Goal: Transaction & Acquisition: Book appointment/travel/reservation

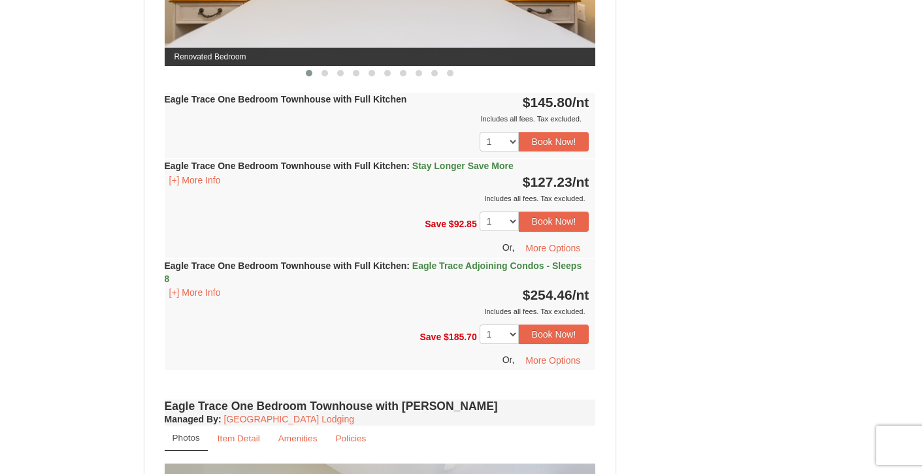
scroll to position [720, 0]
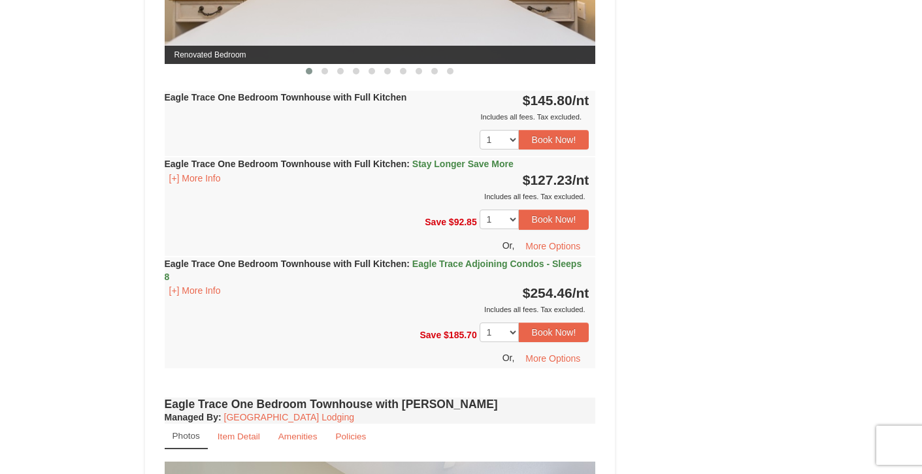
click at [485, 263] on span "Eagle Trace Adjoining Condos - Sleeps 8" at bounding box center [373, 271] width 417 height 24
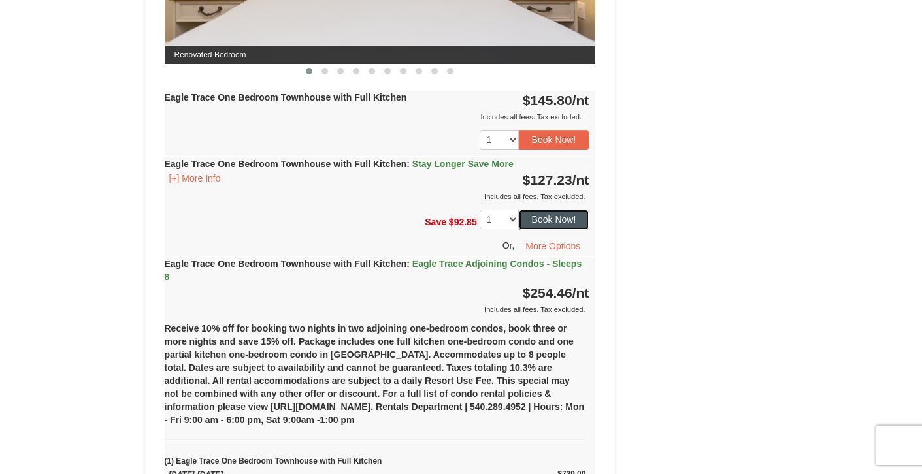
click at [559, 220] on button "Book Now!" at bounding box center [554, 220] width 71 height 20
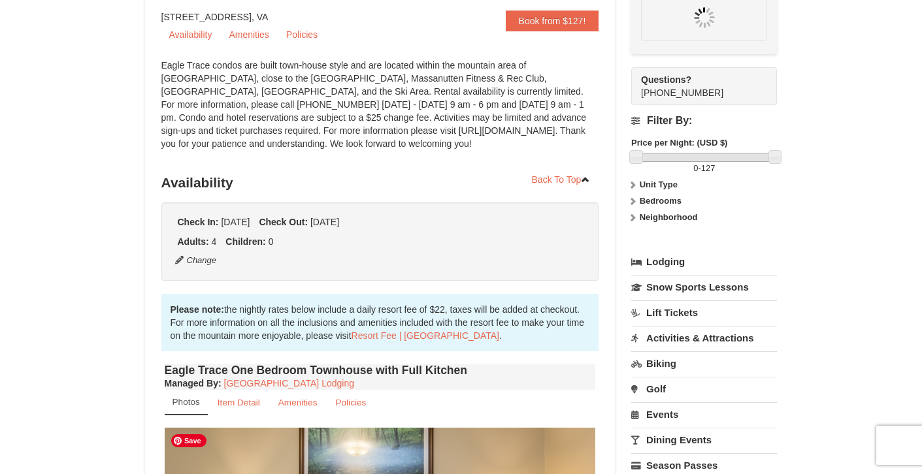
scroll to position [114, 0]
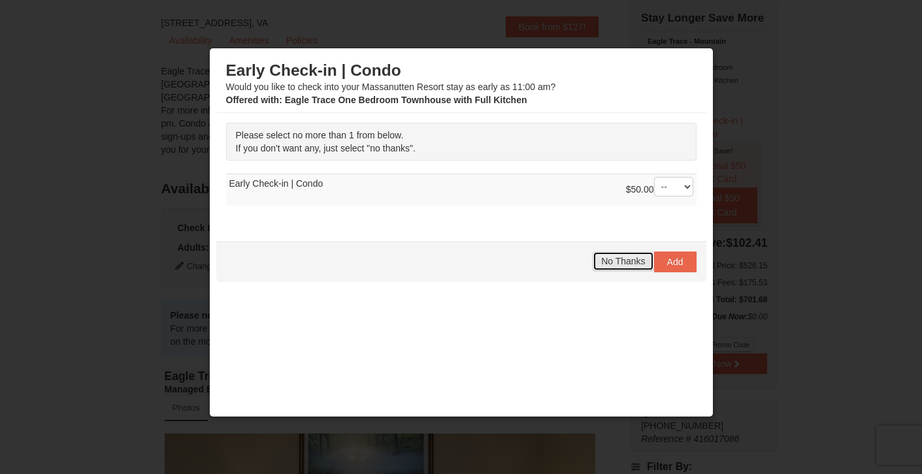
click at [624, 257] on span "No Thanks" at bounding box center [623, 261] width 44 height 10
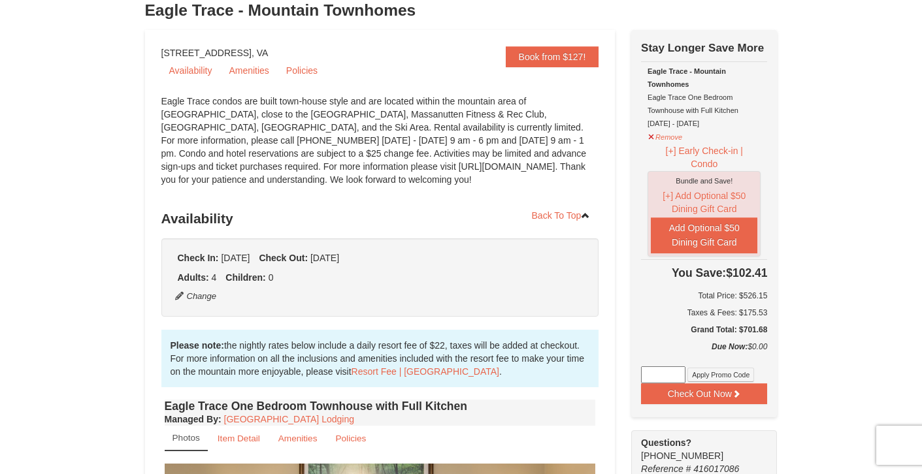
scroll to position [87, 0]
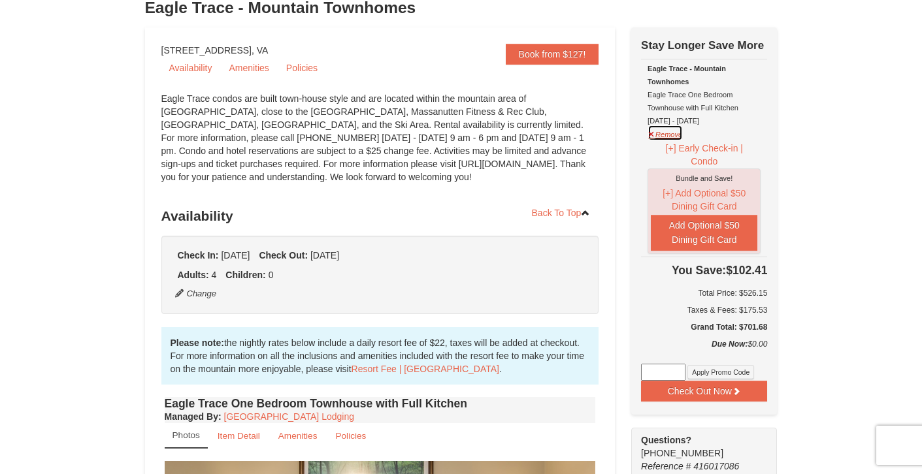
click at [648, 132] on button "Remove" at bounding box center [664, 133] width 35 height 16
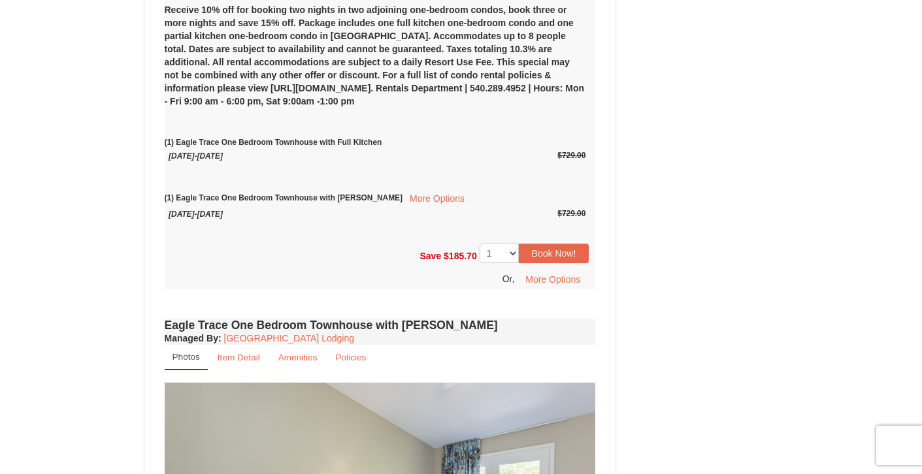
scroll to position [1052, 0]
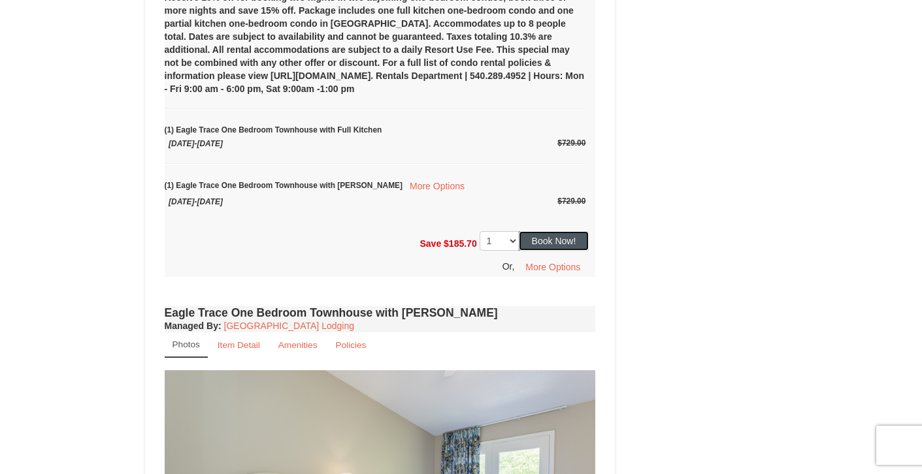
click at [566, 236] on button "Book Now!" at bounding box center [554, 241] width 71 height 20
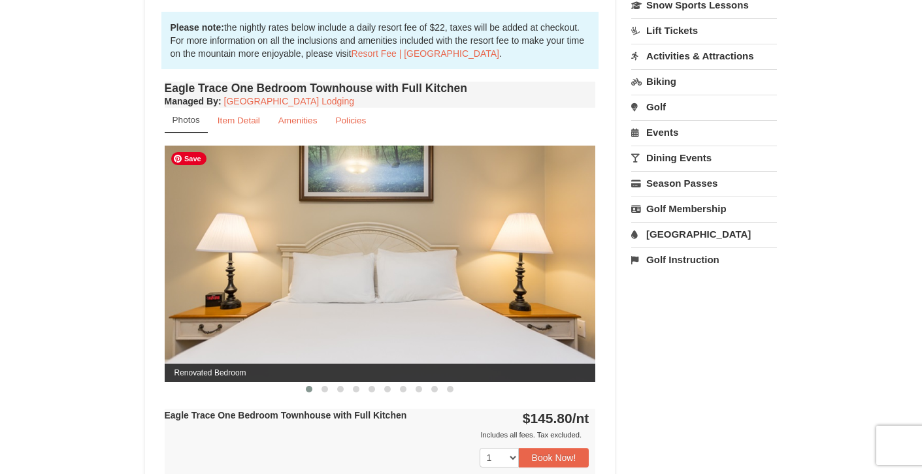
scroll to position [114, 0]
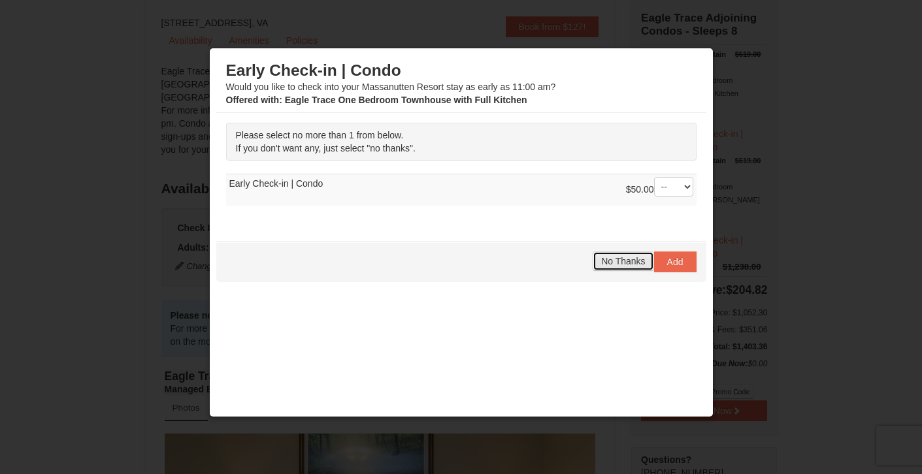
click at [614, 257] on span "No Thanks" at bounding box center [623, 261] width 44 height 10
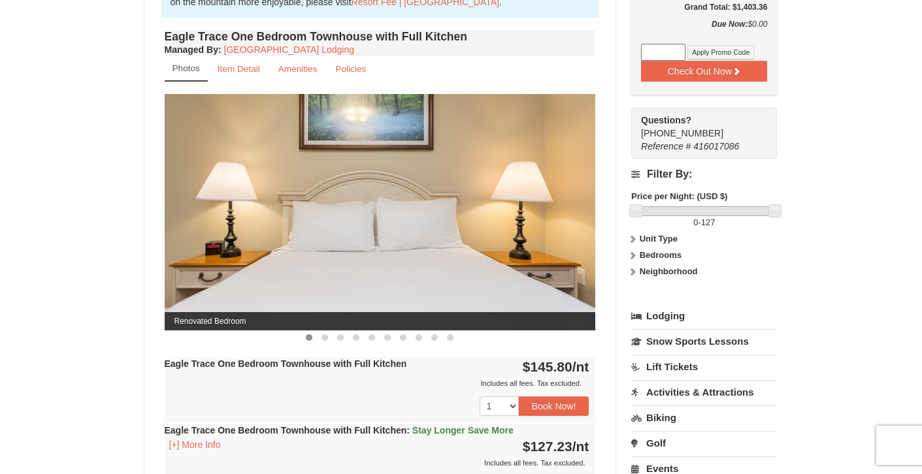
scroll to position [456, 0]
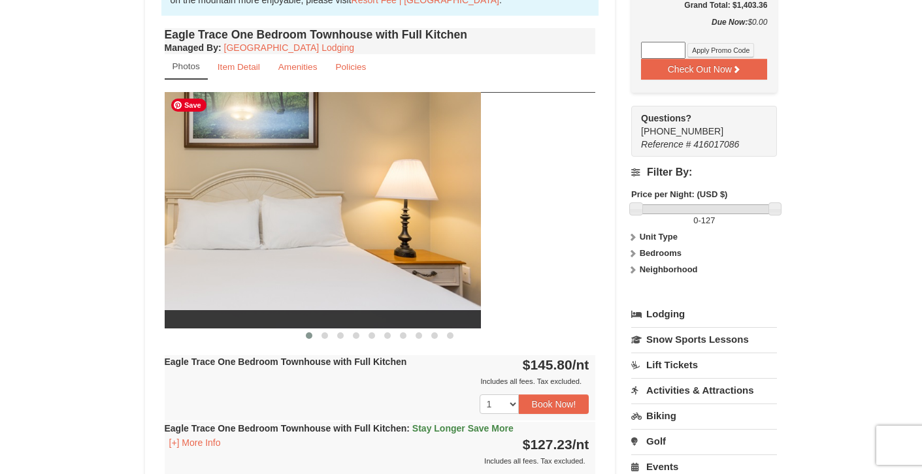
drag, startPoint x: 530, startPoint y: 246, endPoint x: 415, endPoint y: 241, distance: 115.0
click at [415, 242] on img at bounding box center [265, 210] width 431 height 236
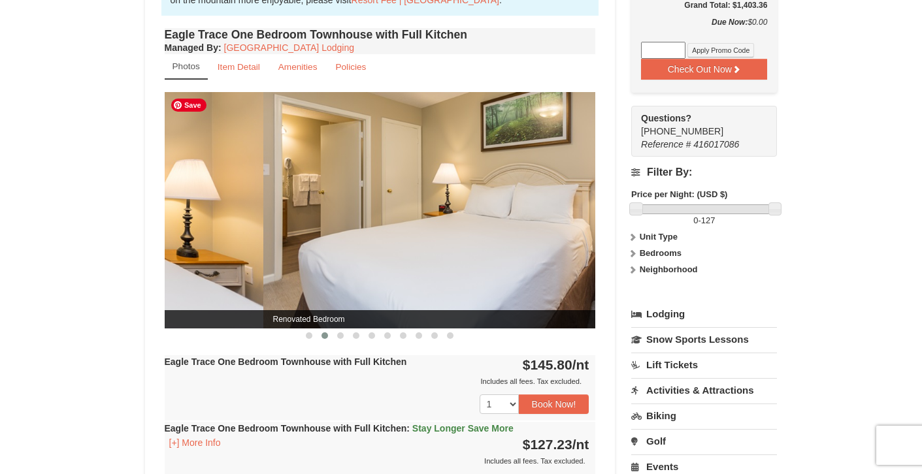
drag, startPoint x: 376, startPoint y: 231, endPoint x: 504, endPoint y: 229, distance: 128.7
click at [504, 231] on img at bounding box center [478, 210] width 431 height 236
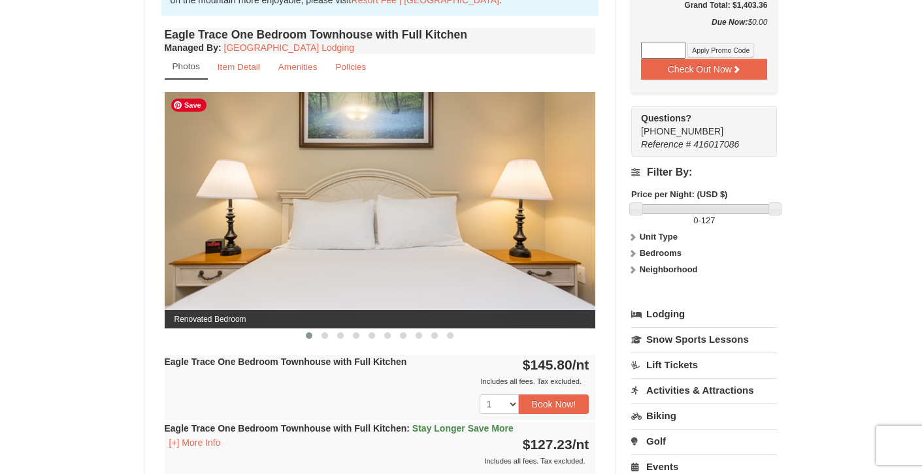
drag, startPoint x: 491, startPoint y: 227, endPoint x: 347, endPoint y: 231, distance: 143.8
click at [349, 231] on img at bounding box center [380, 210] width 431 height 236
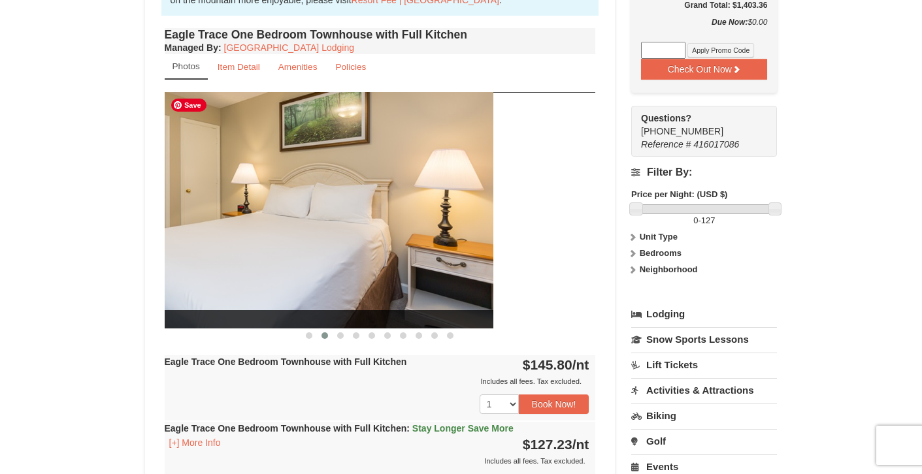
drag, startPoint x: 430, startPoint y: 231, endPoint x: 282, endPoint y: 232, distance: 148.3
click at [283, 232] on img at bounding box center [277, 210] width 431 height 236
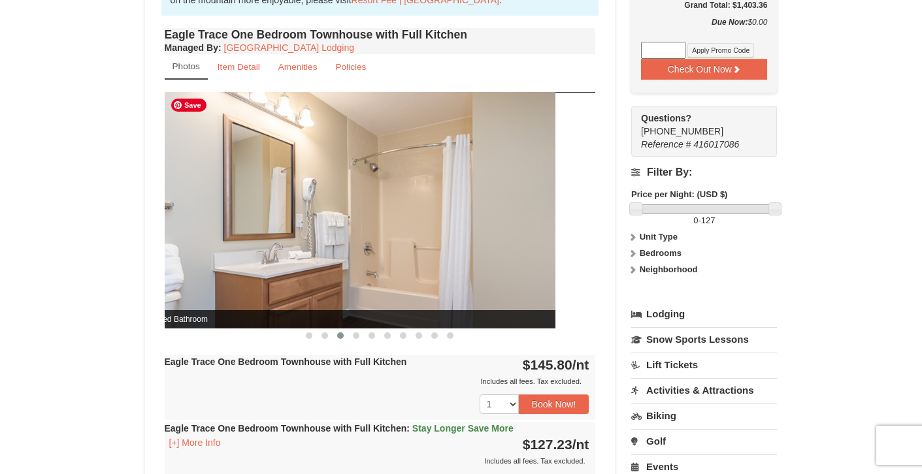
drag, startPoint x: 453, startPoint y: 206, endPoint x: 342, endPoint y: 212, distance: 111.8
click at [342, 212] on img at bounding box center [339, 210] width 431 height 236
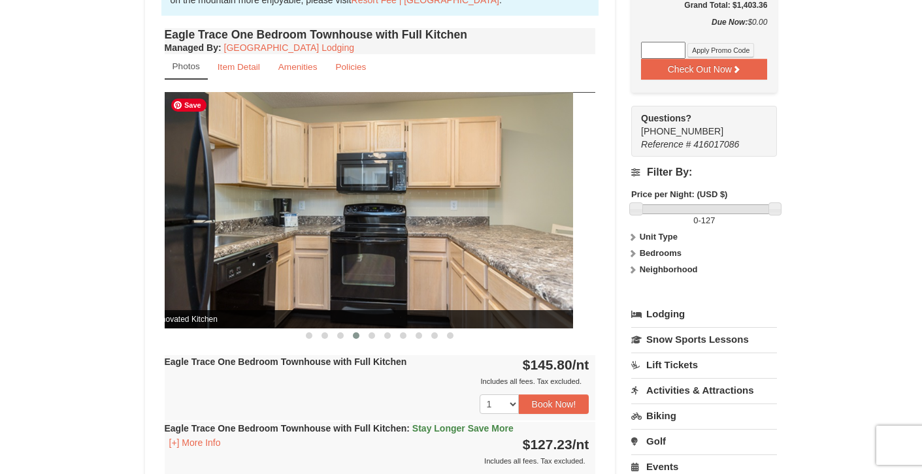
drag, startPoint x: 506, startPoint y: 218, endPoint x: 295, endPoint y: 218, distance: 211.6
click at [301, 218] on img at bounding box center [357, 210] width 431 height 236
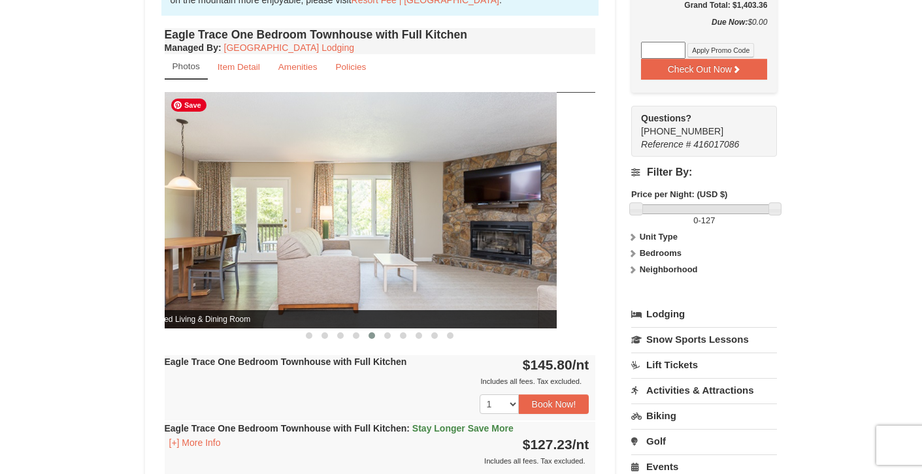
drag, startPoint x: 479, startPoint y: 222, endPoint x: 325, endPoint y: 228, distance: 154.3
click at [331, 227] on img at bounding box center [340, 210] width 431 height 236
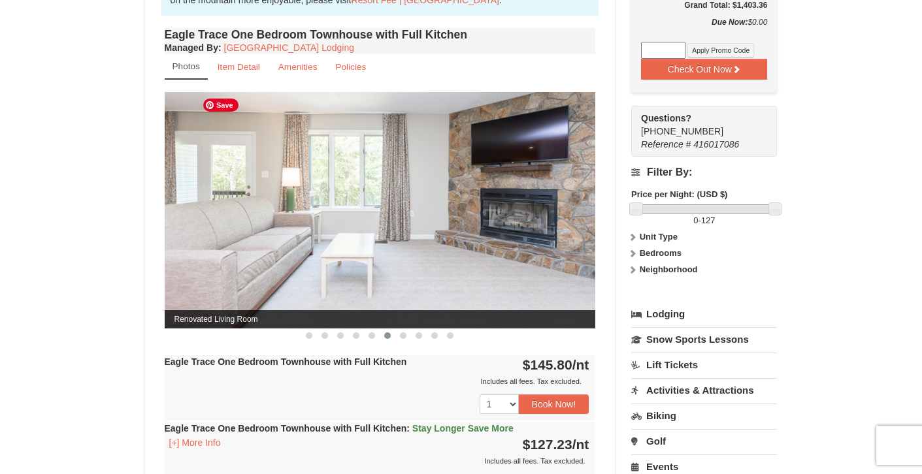
drag, startPoint x: 502, startPoint y: 222, endPoint x: 317, endPoint y: 223, distance: 185.5
click at [319, 223] on img at bounding box center [380, 210] width 431 height 236
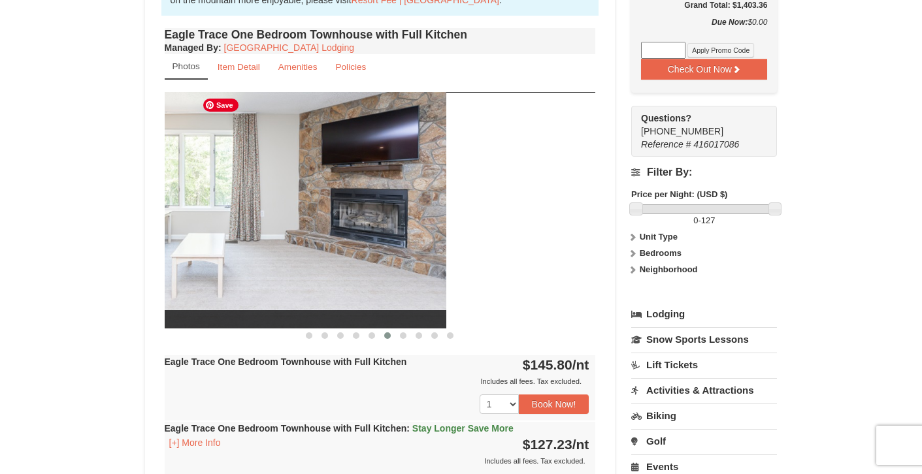
drag, startPoint x: 502, startPoint y: 225, endPoint x: 323, endPoint y: 226, distance: 179.6
click at [325, 226] on img at bounding box center [230, 210] width 431 height 236
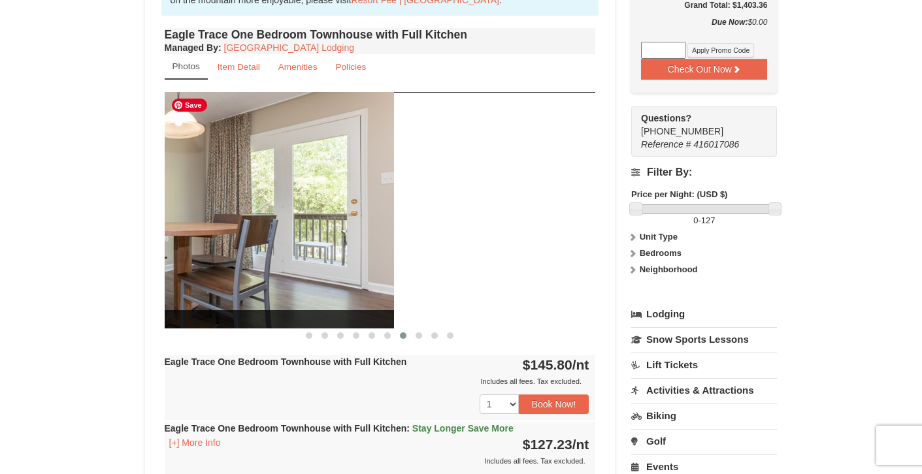
drag, startPoint x: 508, startPoint y: 226, endPoint x: 279, endPoint y: 234, distance: 229.4
click at [285, 233] on img at bounding box center [178, 210] width 431 height 236
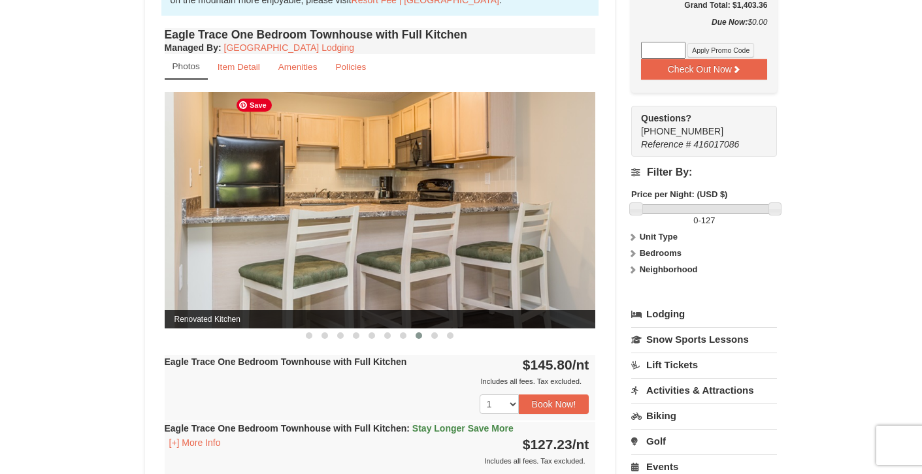
drag, startPoint x: 491, startPoint y: 219, endPoint x: 257, endPoint y: 222, distance: 234.5
click at [258, 222] on img at bounding box center [380, 210] width 431 height 236
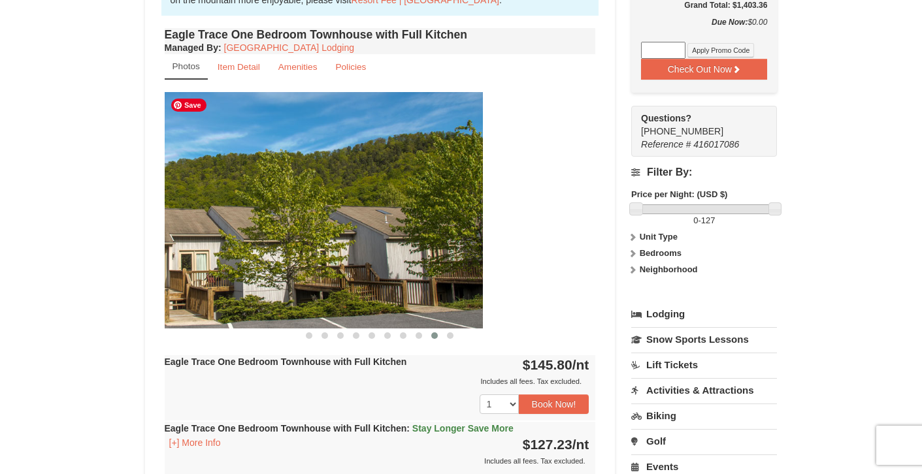
drag, startPoint x: 455, startPoint y: 229, endPoint x: 297, endPoint y: 232, distance: 158.1
click at [300, 231] on img at bounding box center [267, 210] width 431 height 236
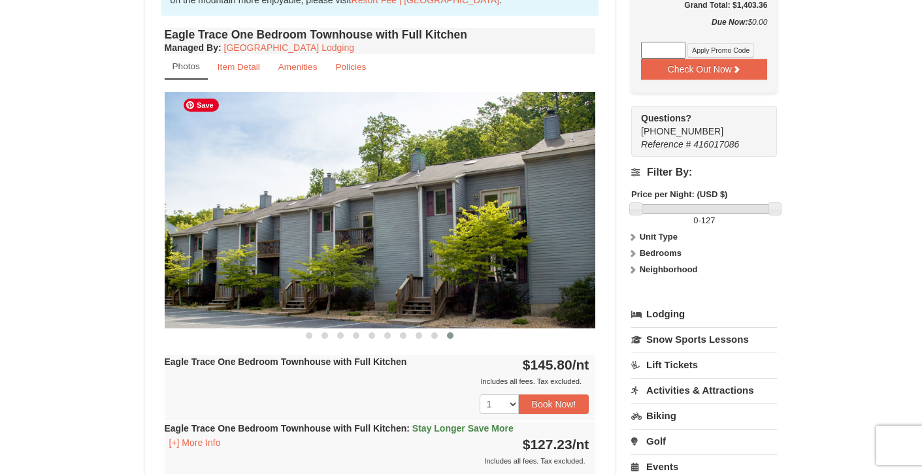
drag, startPoint x: 462, startPoint y: 237, endPoint x: 297, endPoint y: 243, distance: 165.4
click at [302, 242] on img at bounding box center [380, 210] width 431 height 236
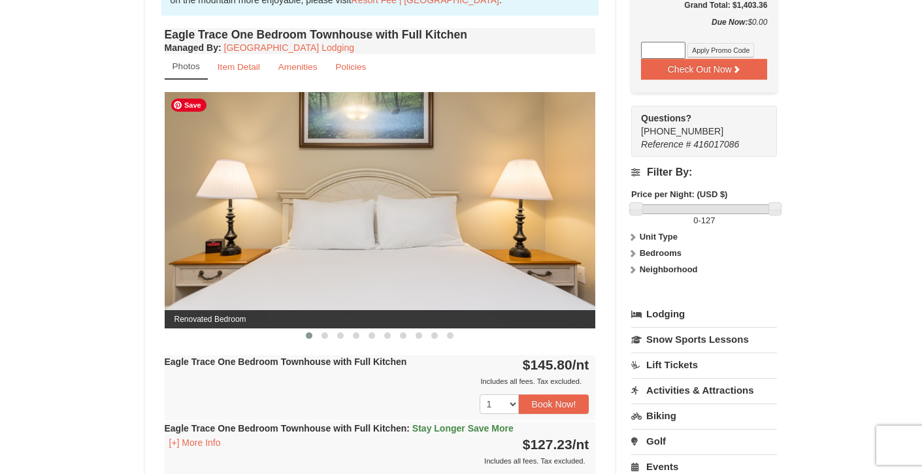
drag, startPoint x: 451, startPoint y: 240, endPoint x: 342, endPoint y: 241, distance: 109.7
click at [347, 240] on img at bounding box center [380, 210] width 431 height 236
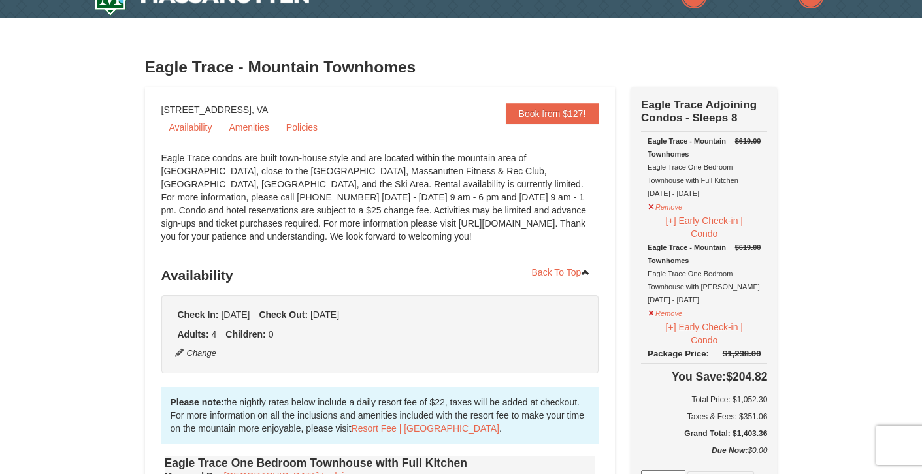
scroll to position [0, 0]
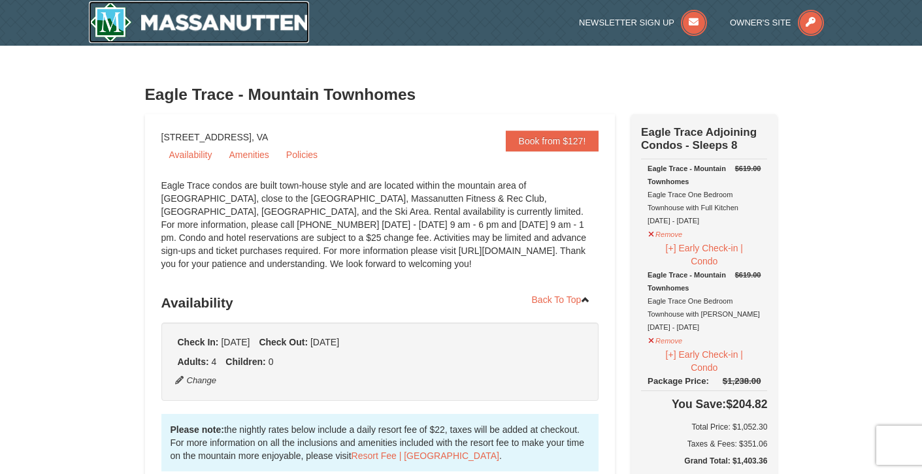
click at [278, 20] on img at bounding box center [199, 22] width 221 height 42
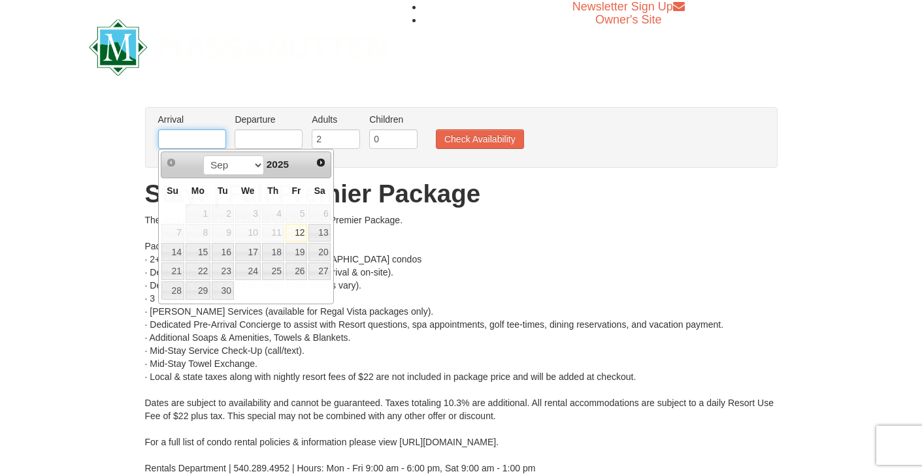
click at [202, 138] on input "text" at bounding box center [192, 139] width 68 height 20
click at [315, 165] on span "Next" at bounding box center [320, 162] width 10 height 10
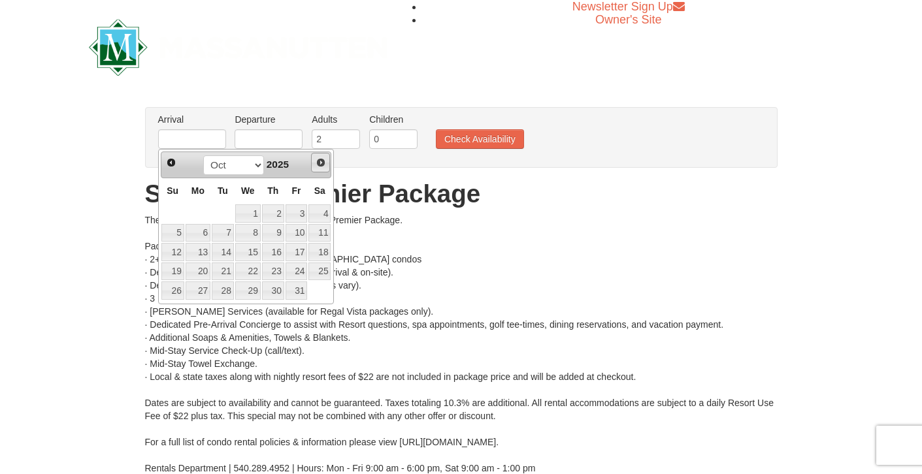
click at [315, 165] on span "Next" at bounding box center [320, 162] width 10 height 10
click at [175, 289] on link "23" at bounding box center [172, 291] width 23 height 18
type input "[DATE]"
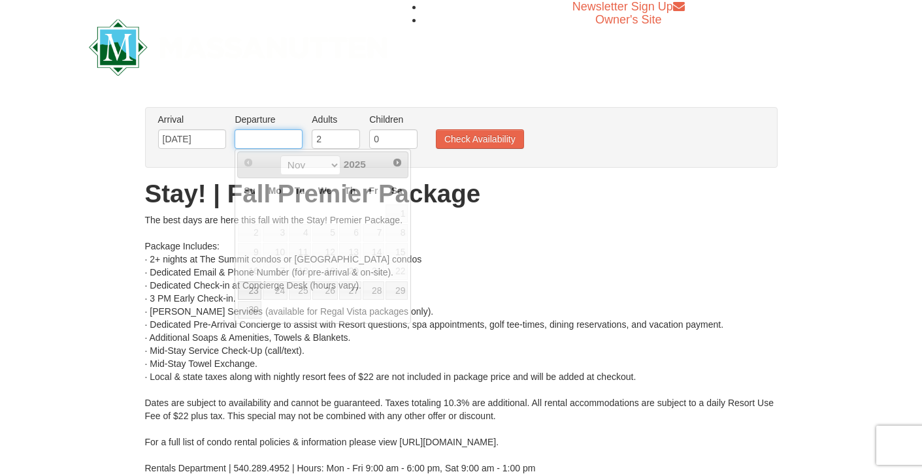
click at [284, 138] on input "text" at bounding box center [268, 139] width 68 height 20
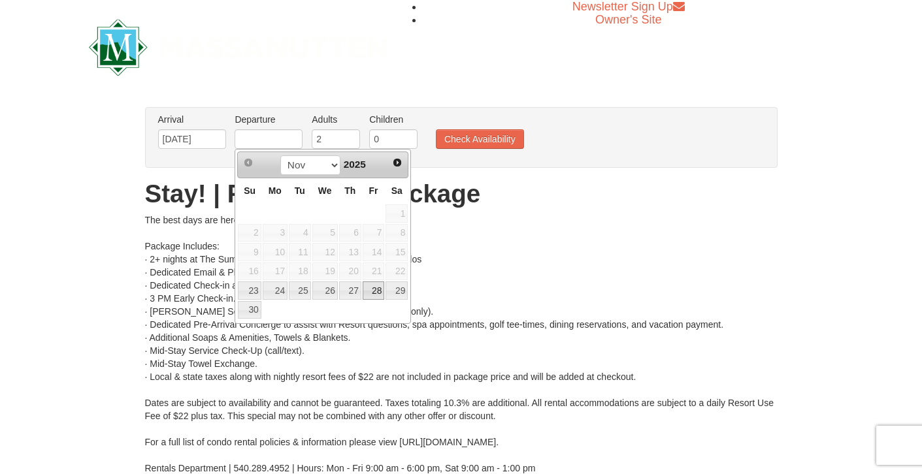
click at [376, 296] on link "28" at bounding box center [374, 291] width 22 height 18
type input "[DATE]"
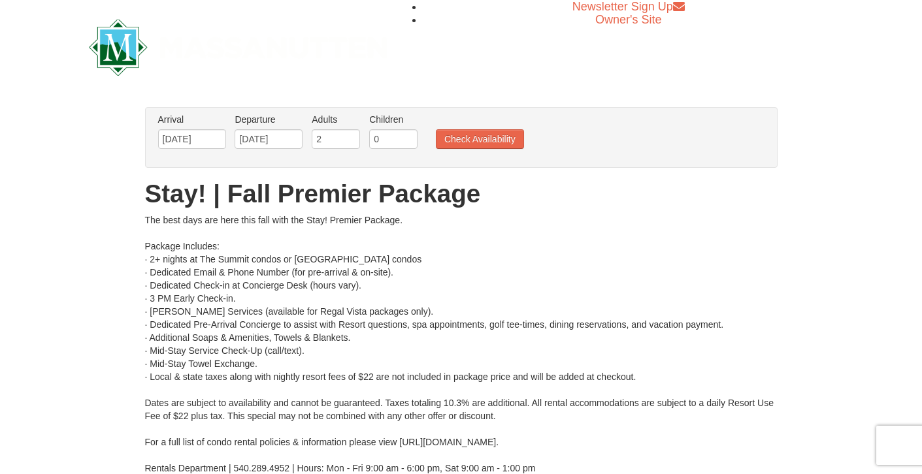
click at [346, 127] on li "Adults Please format dates MM/DD/YYYY 2" at bounding box center [335, 134] width 55 height 42
click at [344, 138] on input "2" at bounding box center [336, 139] width 48 height 20
click at [352, 138] on input "3" at bounding box center [336, 139] width 48 height 20
type input "4"
click at [352, 138] on input "4" at bounding box center [336, 139] width 48 height 20
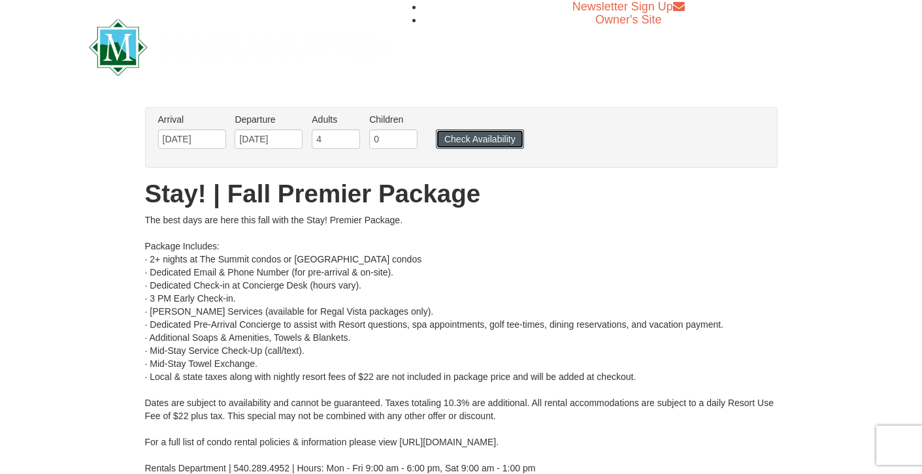
click at [464, 144] on button "Check Availability" at bounding box center [480, 139] width 88 height 20
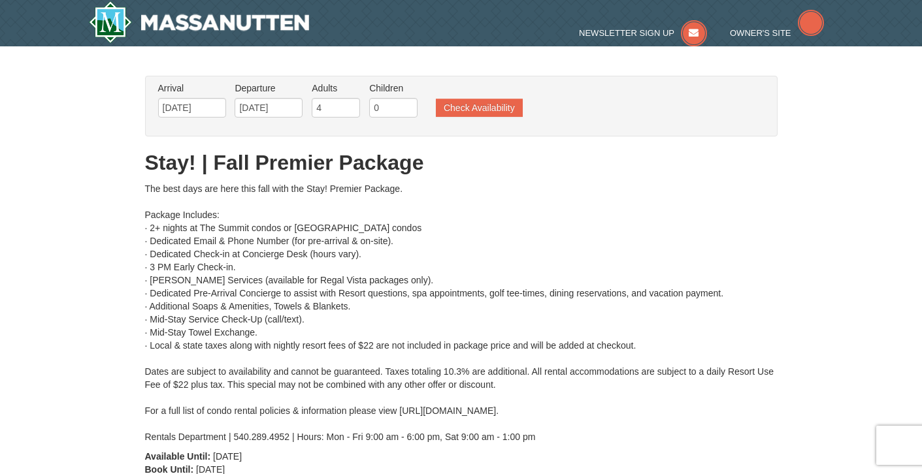
type input "[DATE]"
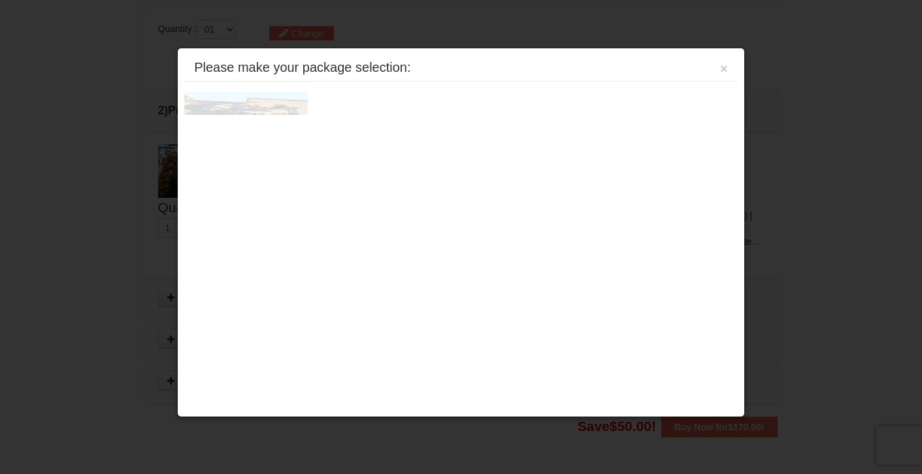
scroll to position [556, 0]
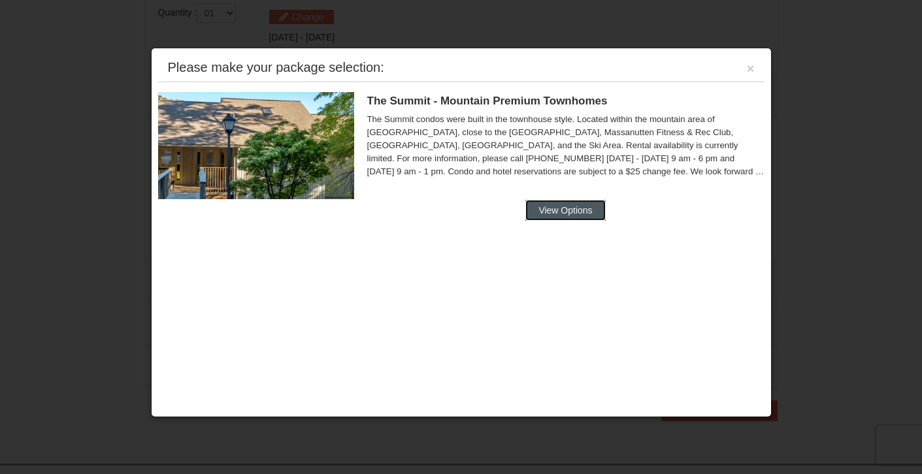
click at [569, 208] on button "View Options" at bounding box center [565, 210] width 80 height 21
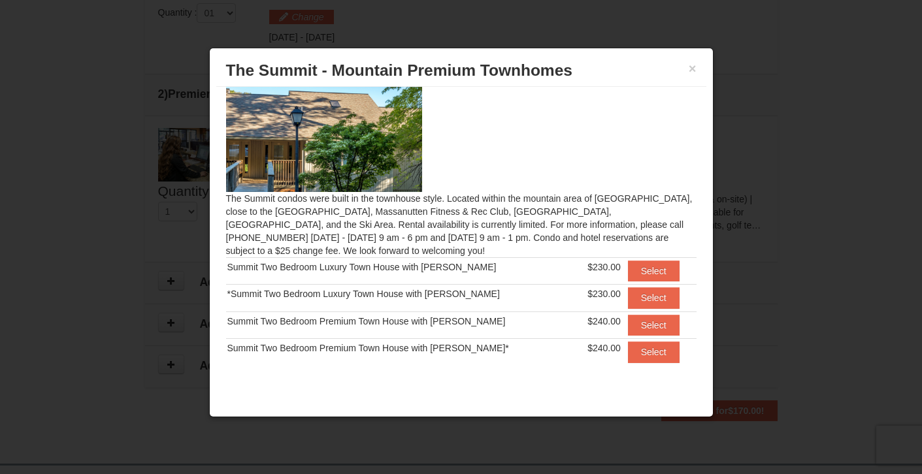
scroll to position [14, 0]
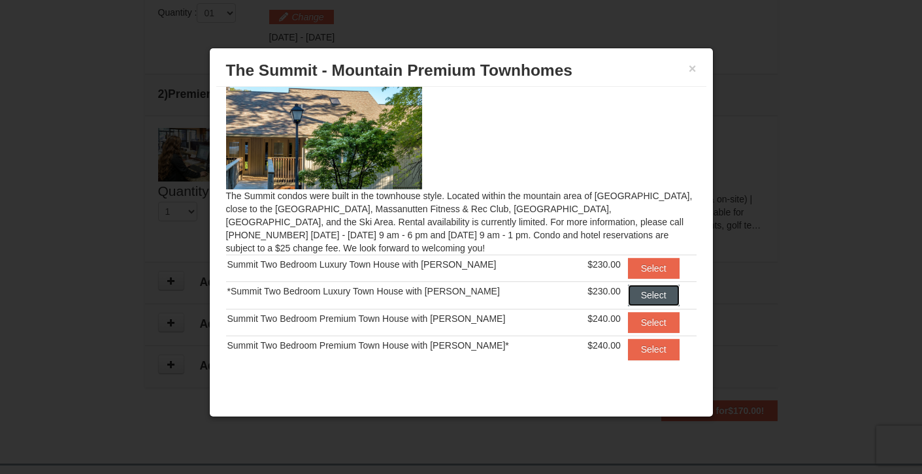
click at [634, 297] on button "Select" at bounding box center [654, 295] width 52 height 21
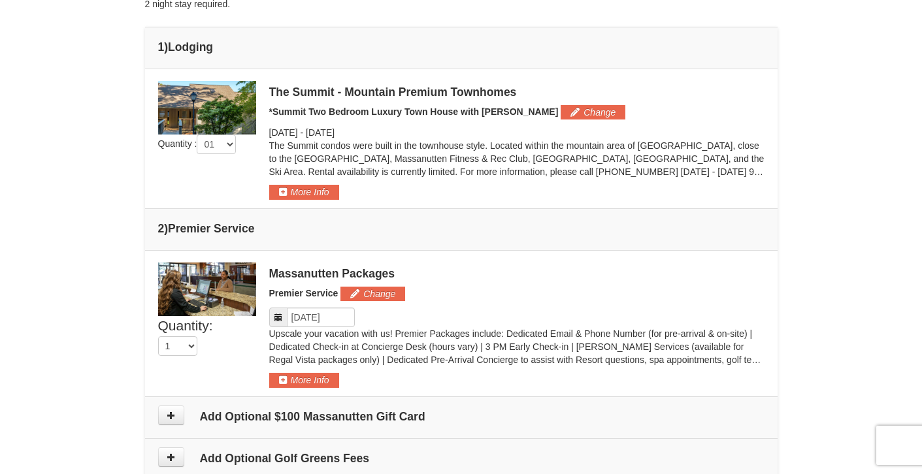
scroll to position [481, 0]
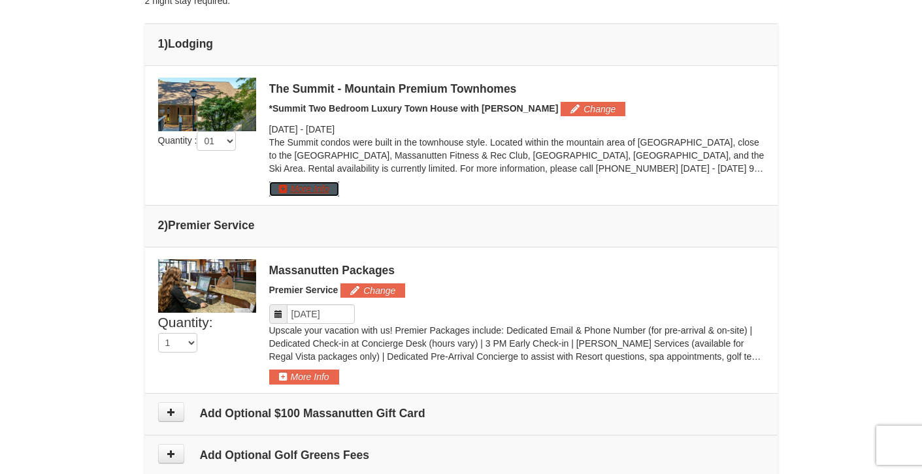
click at [323, 186] on button "More Info" at bounding box center [304, 189] width 70 height 14
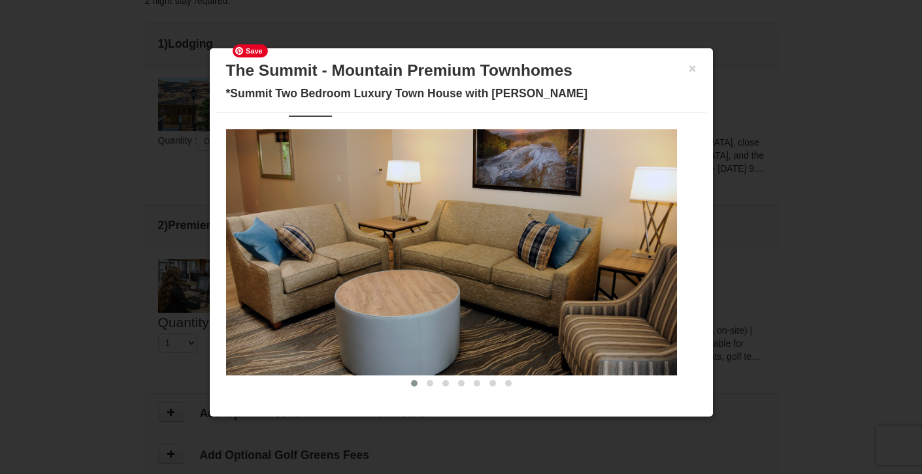
scroll to position [2, 0]
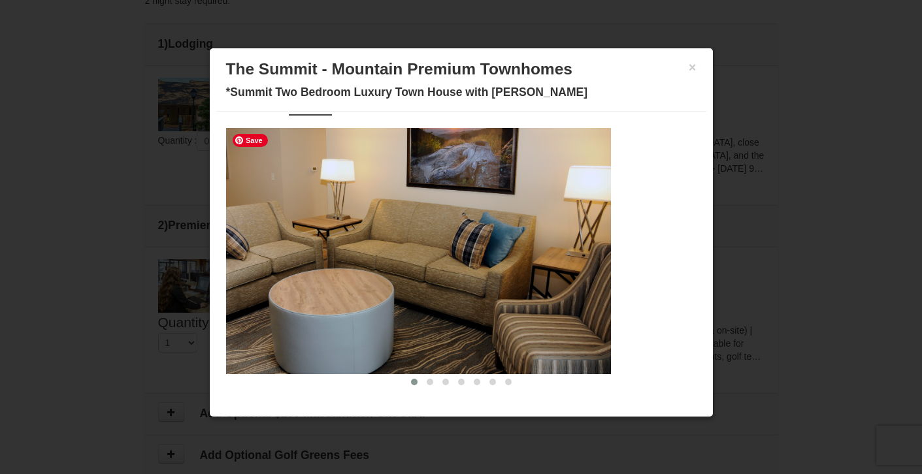
drag, startPoint x: 634, startPoint y: 262, endPoint x: 563, endPoint y: 265, distance: 70.6
click at [563, 265] on img at bounding box center [385, 251] width 451 height 247
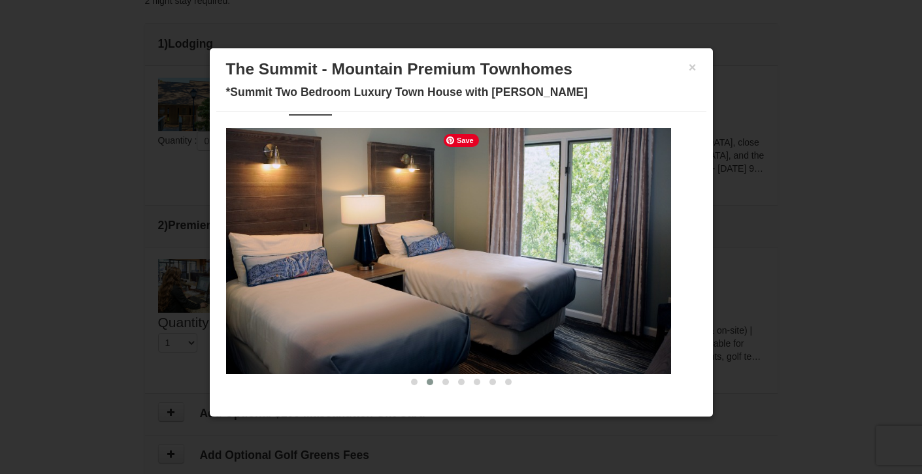
drag, startPoint x: 607, startPoint y: 270, endPoint x: 469, endPoint y: 278, distance: 138.7
click at [470, 277] on img at bounding box center [445, 251] width 451 height 247
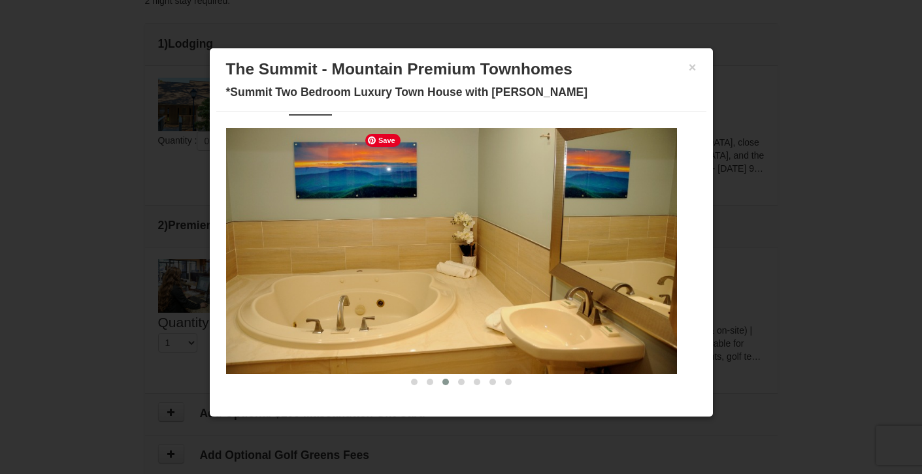
drag, startPoint x: 581, startPoint y: 280, endPoint x: 431, endPoint y: 287, distance: 150.4
click at [434, 286] on img at bounding box center [451, 251] width 451 height 247
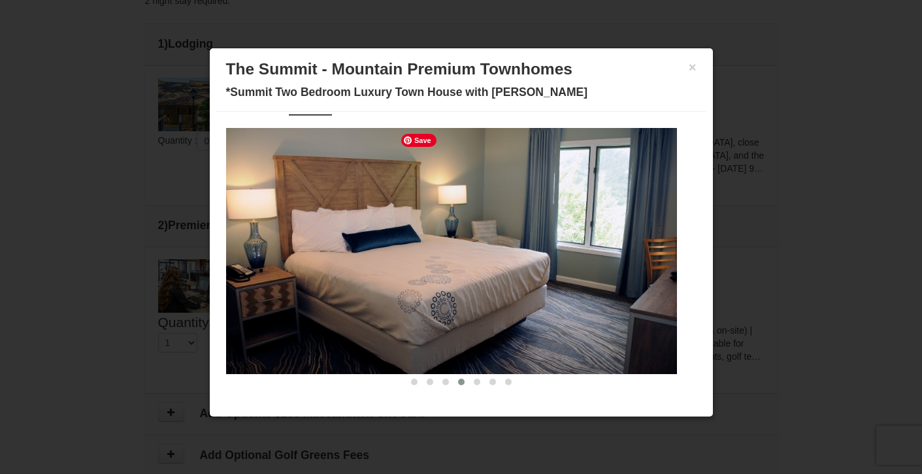
drag, startPoint x: 553, startPoint y: 283, endPoint x: 430, endPoint y: 291, distance: 123.1
click at [434, 291] on img at bounding box center [451, 251] width 451 height 247
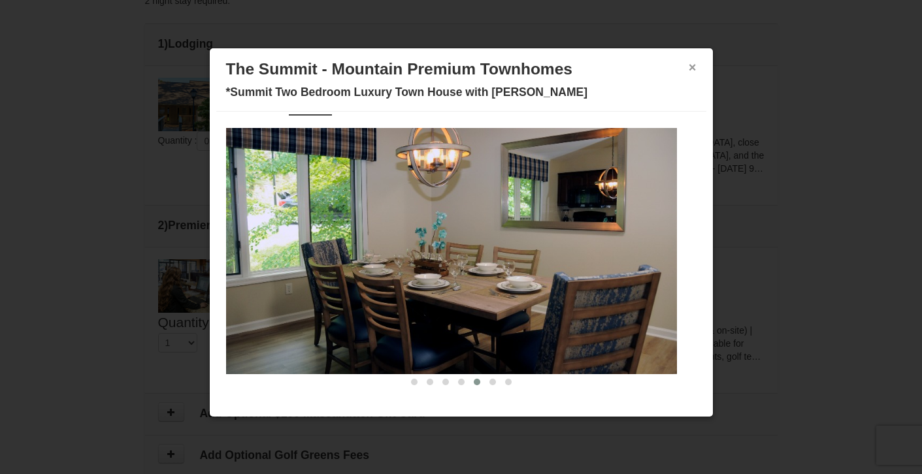
click at [688, 69] on button "×" at bounding box center [692, 67] width 8 height 13
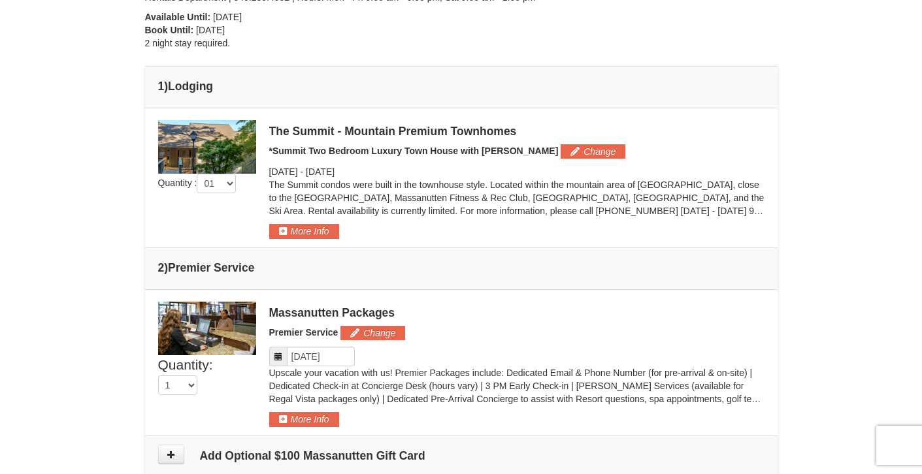
scroll to position [442, 0]
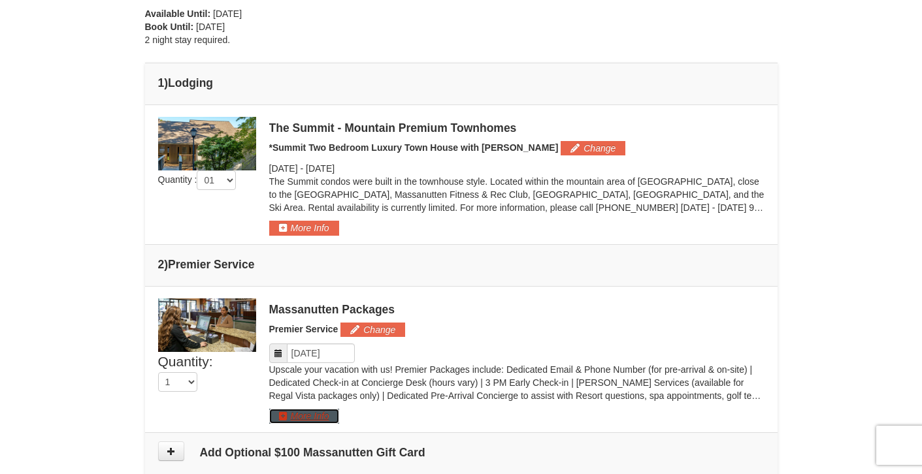
click at [331, 413] on button "More Info" at bounding box center [304, 416] width 70 height 14
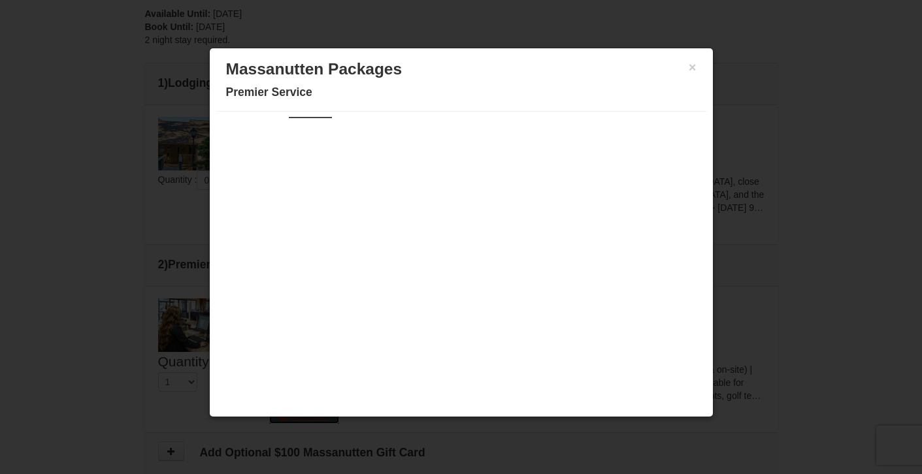
scroll to position [18, 0]
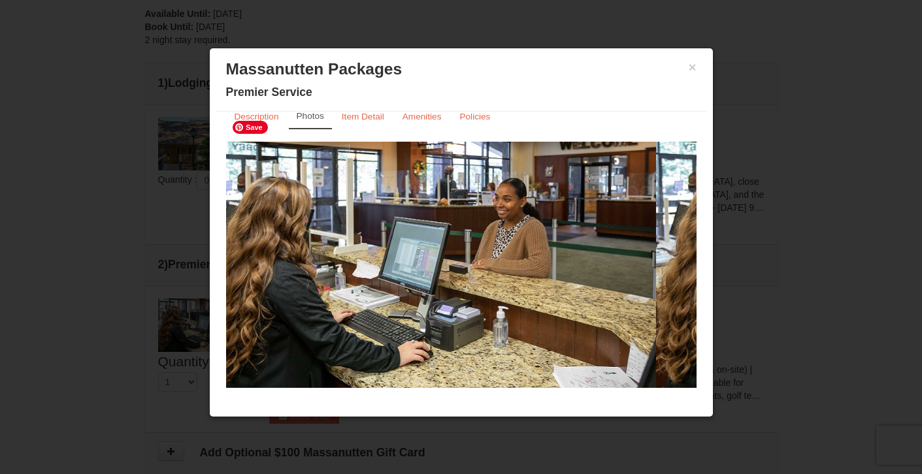
drag, startPoint x: 627, startPoint y: 263, endPoint x: 430, endPoint y: 306, distance: 201.4
click at [432, 306] on img at bounding box center [430, 265] width 451 height 247
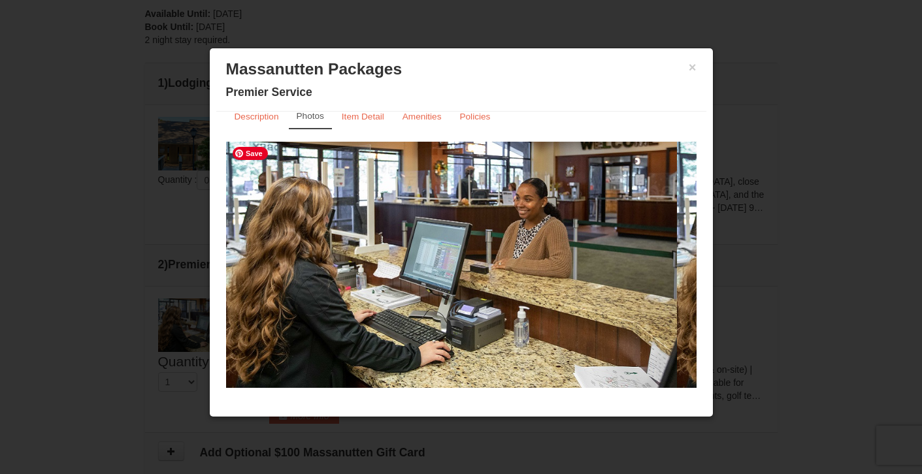
drag, startPoint x: 604, startPoint y: 299, endPoint x: 463, endPoint y: 300, distance: 141.1
click at [464, 300] on div at bounding box center [0, 265] width 2253 height 247
click at [372, 112] on small "Item Detail" at bounding box center [363, 117] width 42 height 10
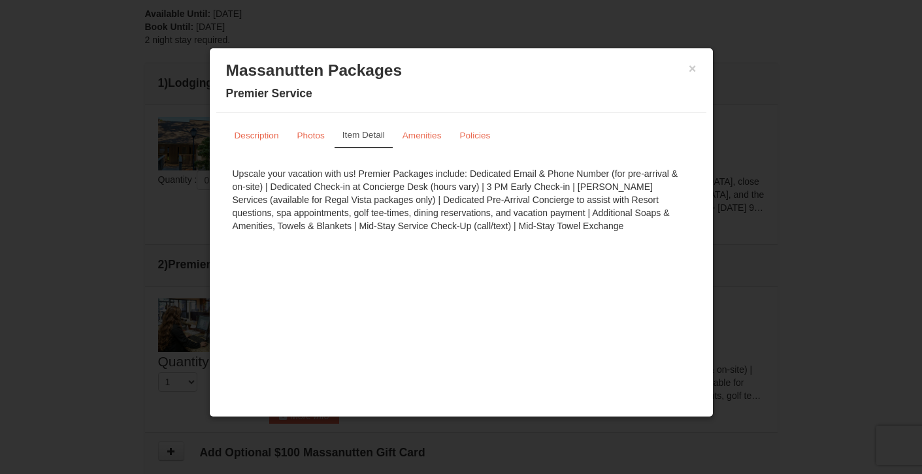
scroll to position [0, 0]
click at [694, 69] on button "×" at bounding box center [692, 68] width 8 height 13
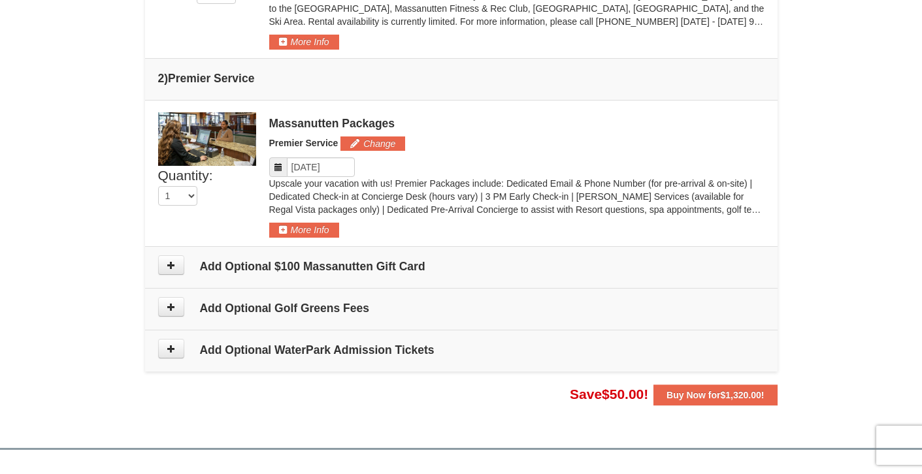
scroll to position [633, 0]
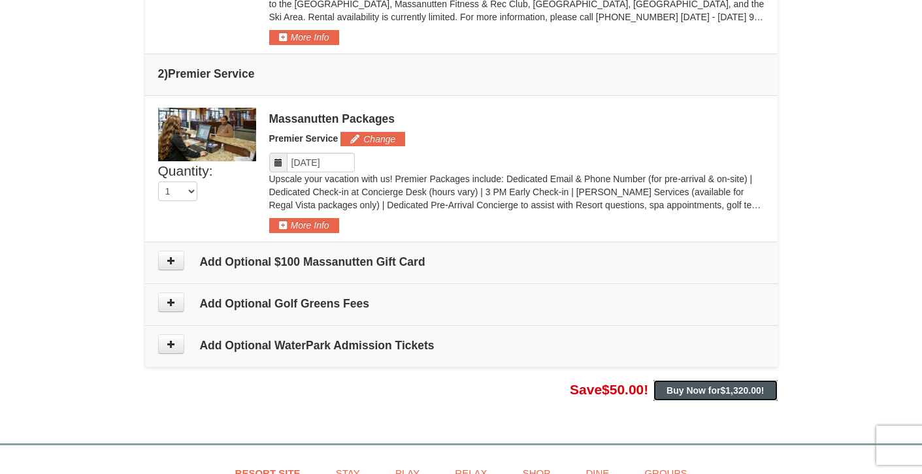
click at [696, 387] on strong "Buy Now for $1,320.00 !" at bounding box center [714, 390] width 97 height 10
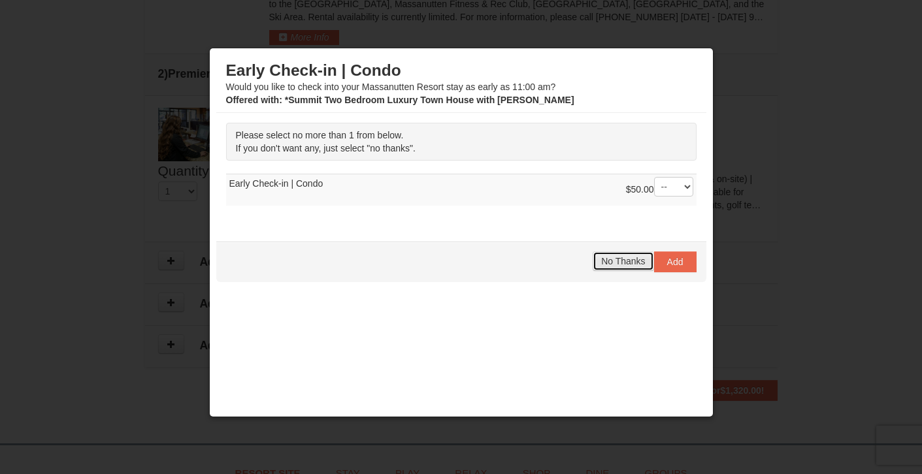
click at [614, 261] on span "No Thanks" at bounding box center [623, 261] width 44 height 10
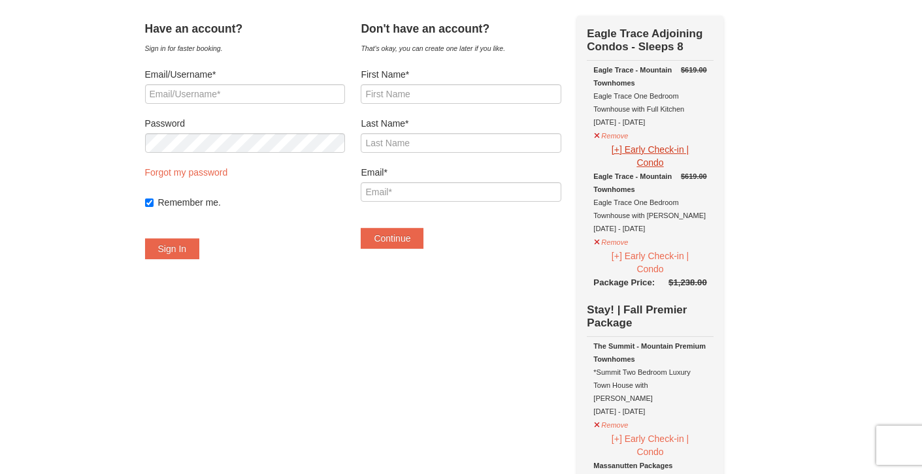
scroll to position [62, 0]
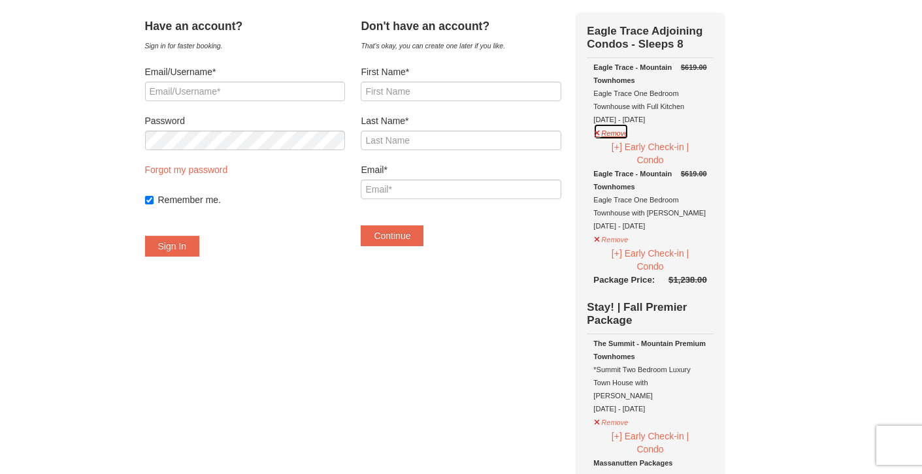
click at [628, 131] on button "Remove" at bounding box center [610, 131] width 35 height 16
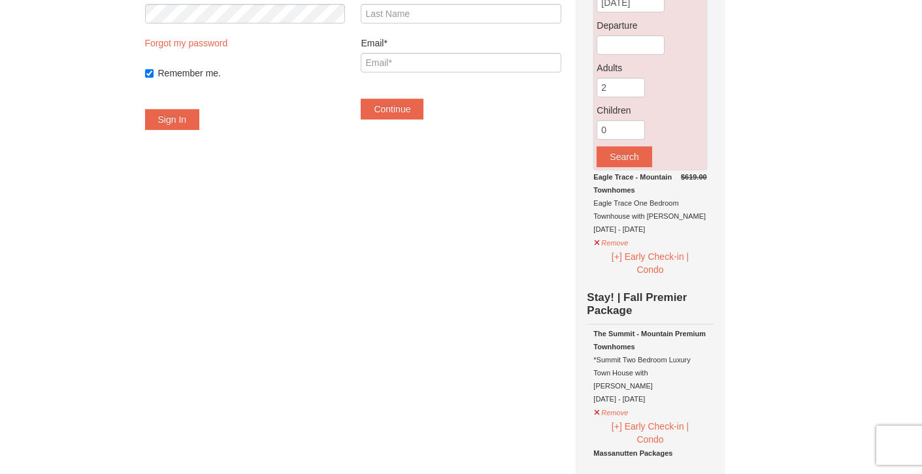
scroll to position [190, 0]
click at [628, 239] on button "Remove" at bounding box center [610, 240] width 35 height 16
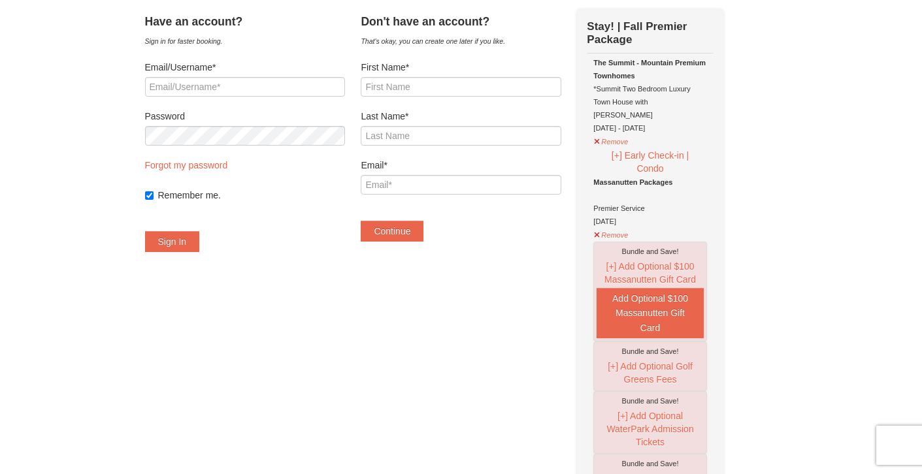
scroll to position [0, 0]
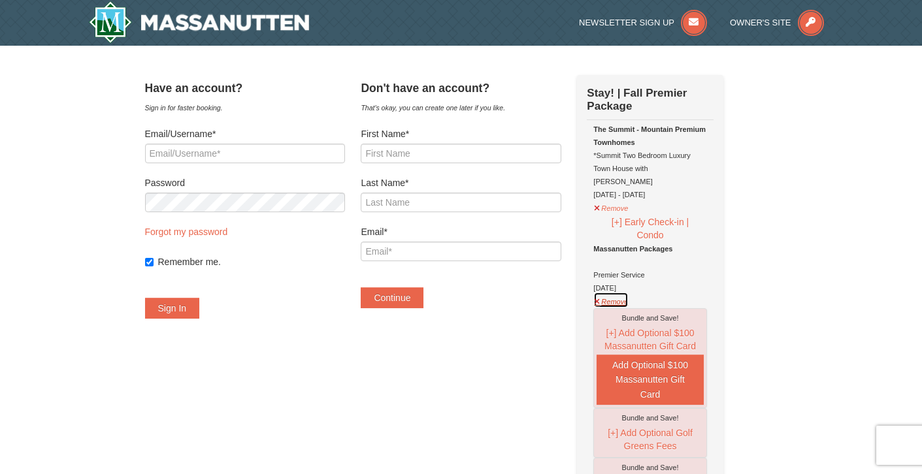
click at [622, 292] on button "Remove" at bounding box center [610, 300] width 35 height 16
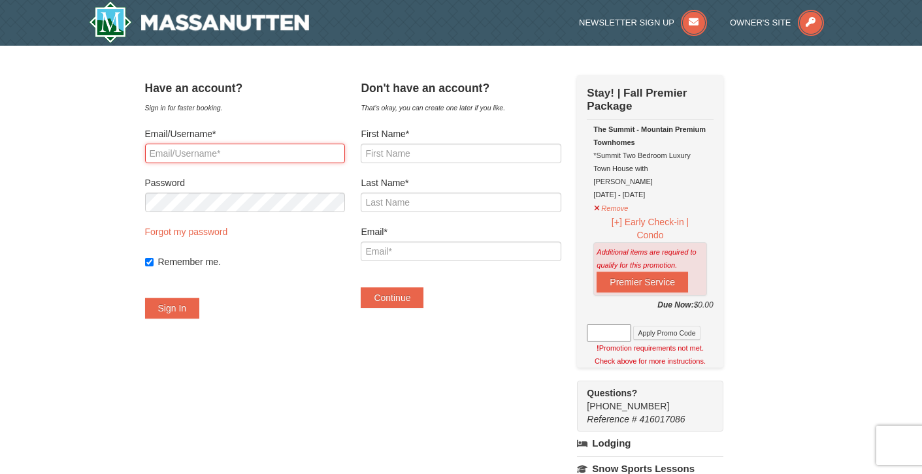
click at [315, 152] on input "Email/Username*" at bounding box center [245, 154] width 200 height 20
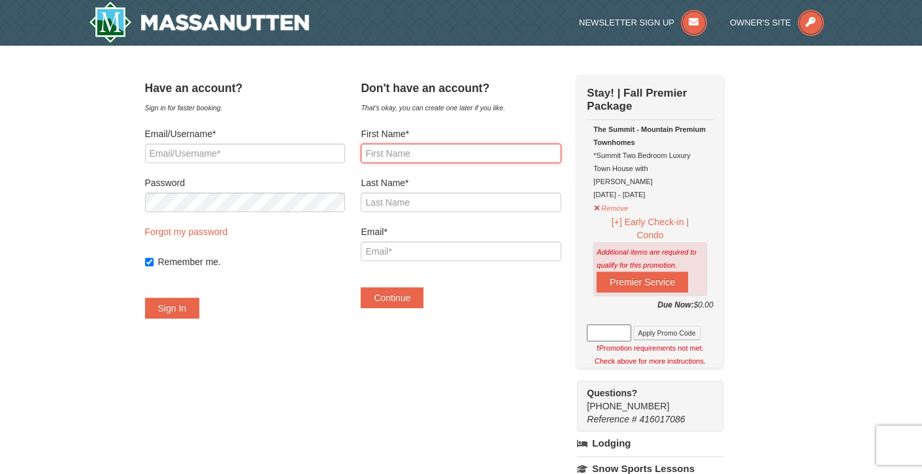
click at [417, 146] on input "First Name*" at bounding box center [461, 154] width 200 height 20
type input "Robin"
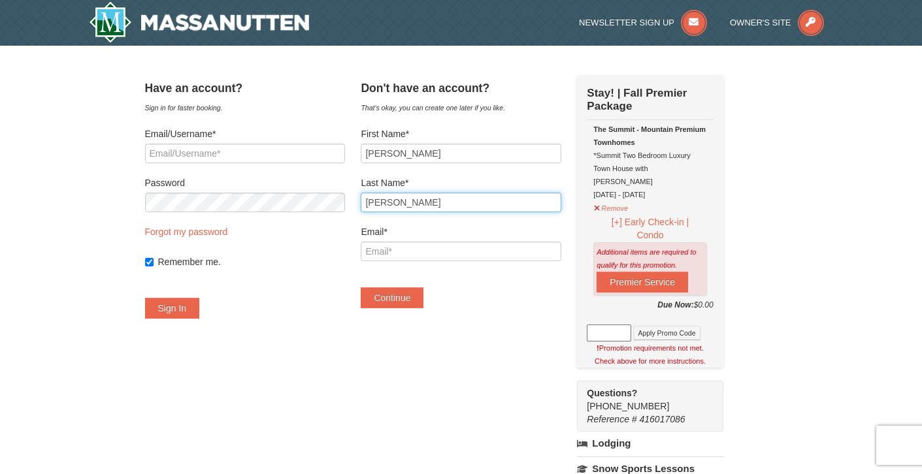
type input "Payne"
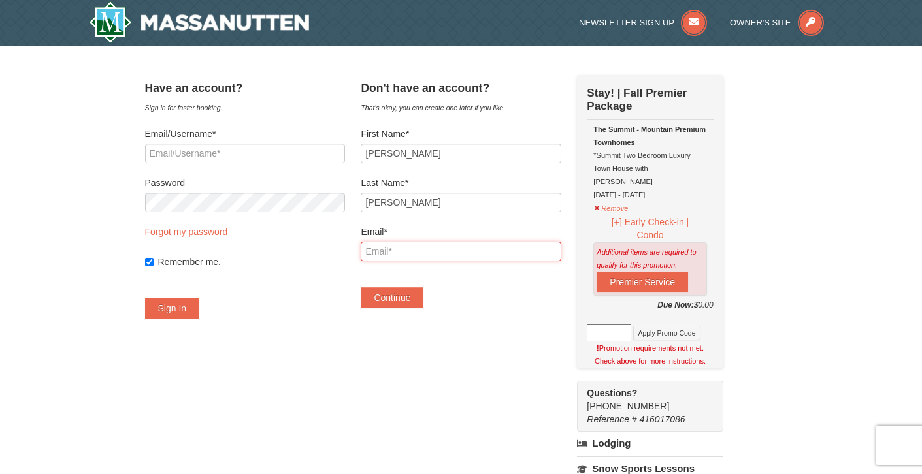
click at [396, 250] on input "Email*" at bounding box center [461, 252] width 200 height 20
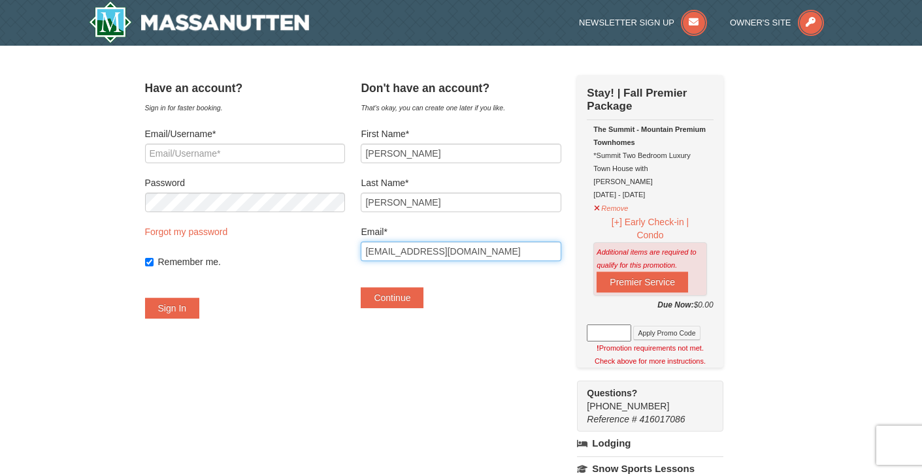
type input "srekpayne4@verizon.net"
click at [326, 278] on div "Remember me." at bounding box center [245, 262] width 200 height 46
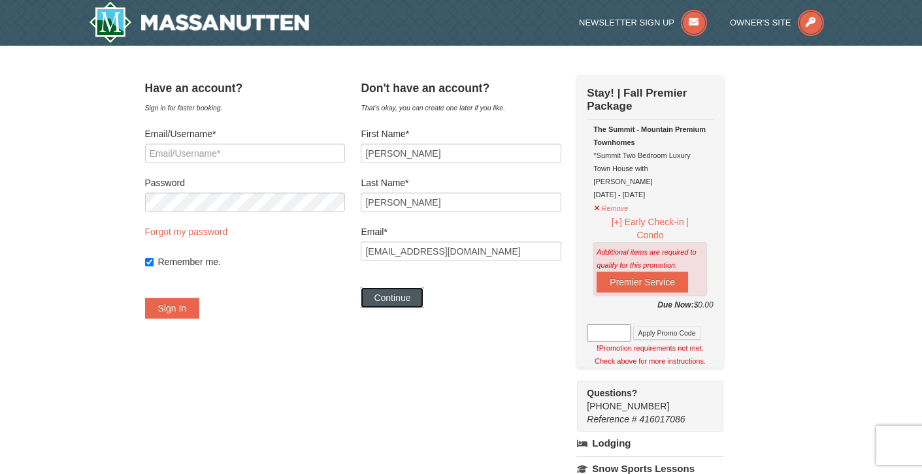
click at [402, 300] on button "Continue" at bounding box center [392, 297] width 63 height 21
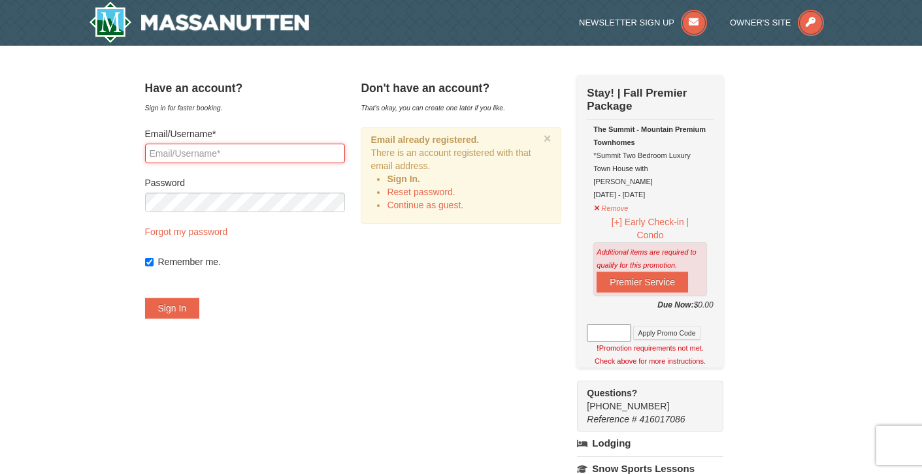
click at [325, 150] on input "Email/Username*" at bounding box center [245, 154] width 200 height 20
type input "srekpayne4@verizon.net"
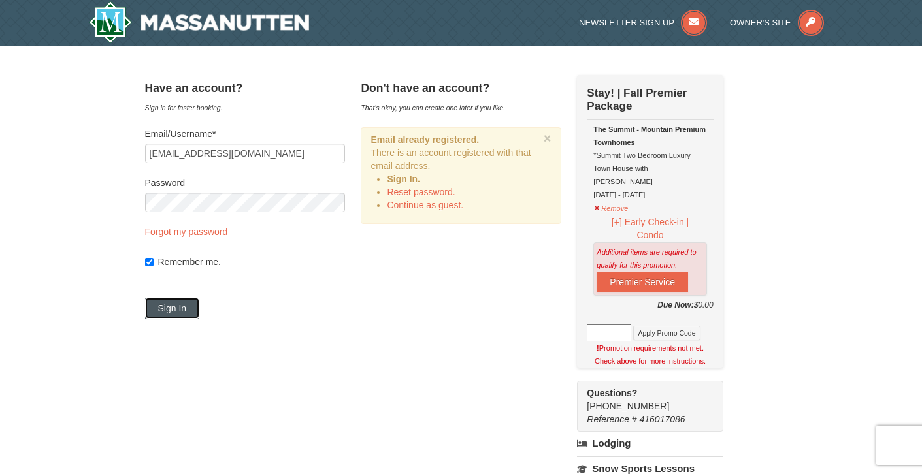
click at [200, 302] on button "Sign In" at bounding box center [172, 308] width 55 height 21
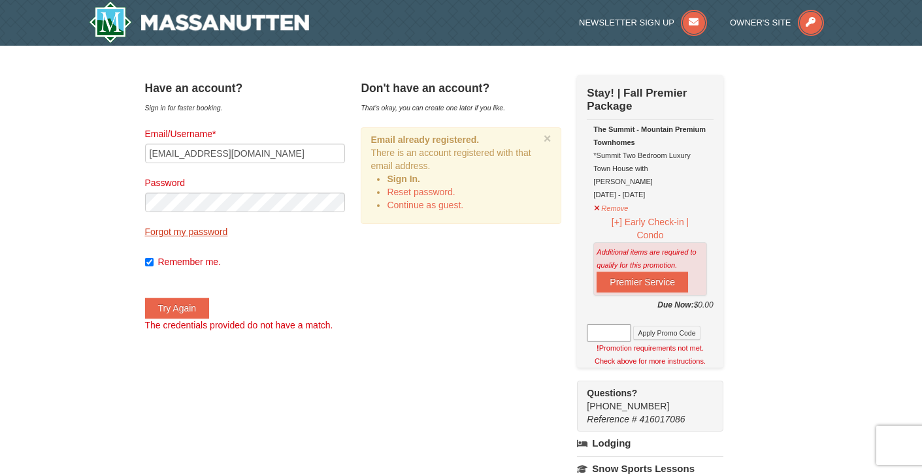
click at [228, 229] on link "Forgot my password" at bounding box center [186, 232] width 83 height 10
type input "srekpayne4@verizon.net"
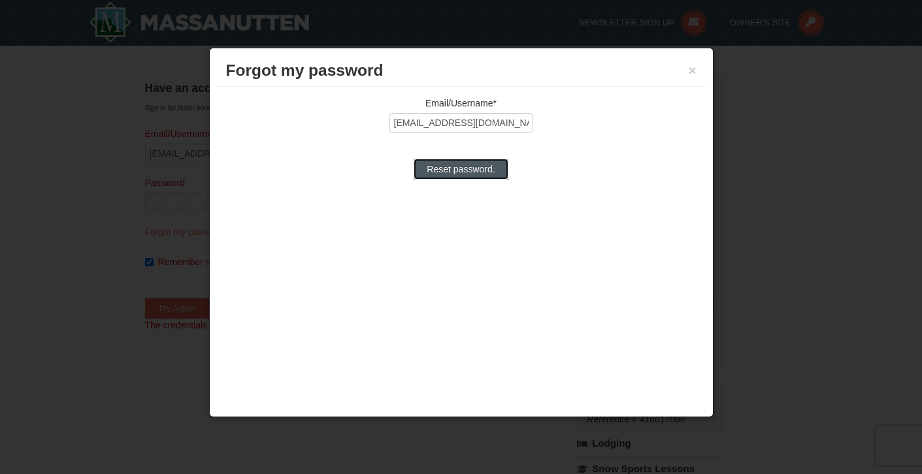
click at [487, 167] on input "Reset password." at bounding box center [460, 169] width 94 height 21
type input "Processing..."
type input "srekpayne4@verizon.net"
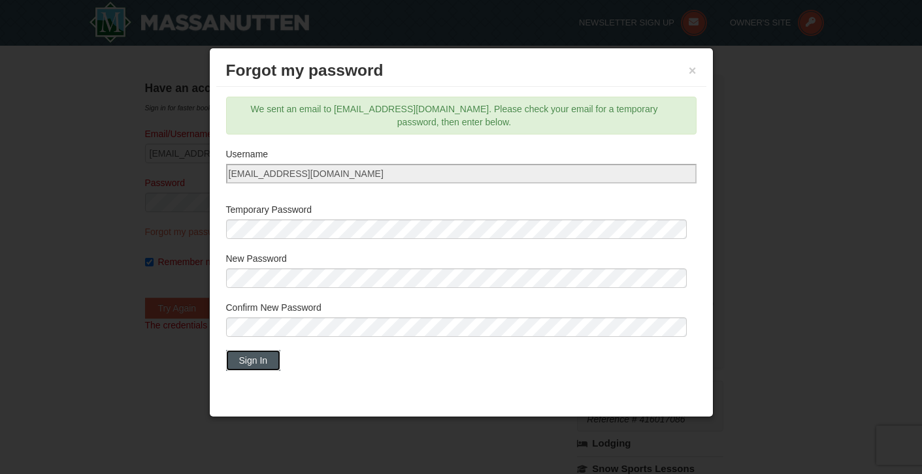
click at [243, 360] on button "Sign In" at bounding box center [253, 360] width 55 height 21
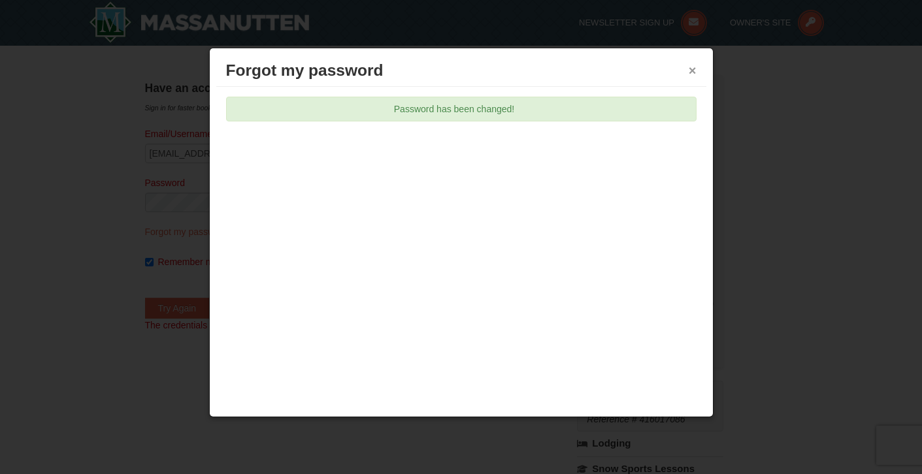
click at [691, 73] on button "×" at bounding box center [692, 70] width 8 height 13
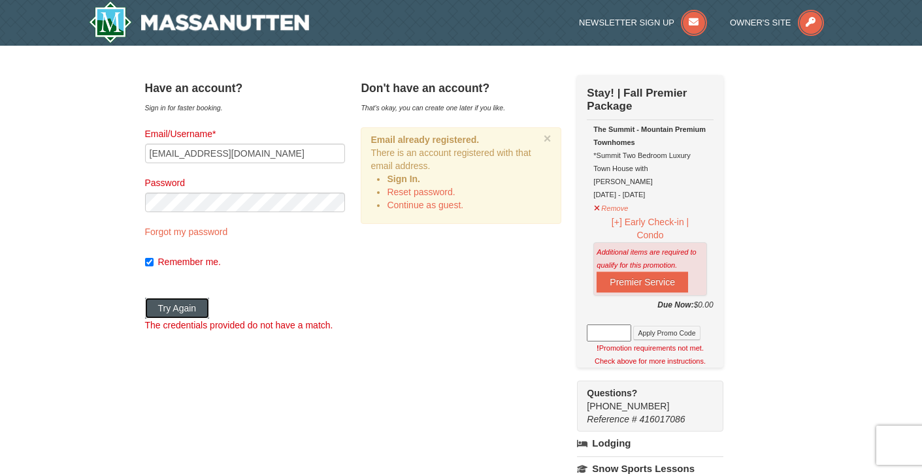
click at [201, 308] on button "Try Again" at bounding box center [177, 308] width 65 height 21
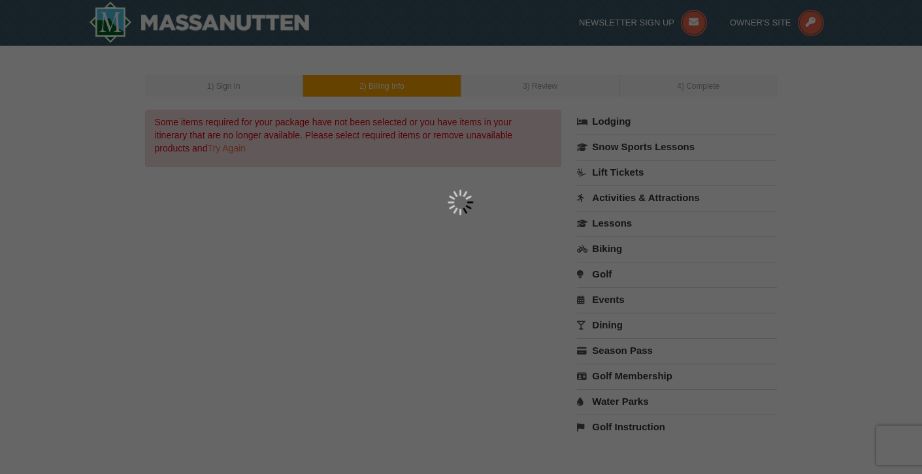
select select "9"
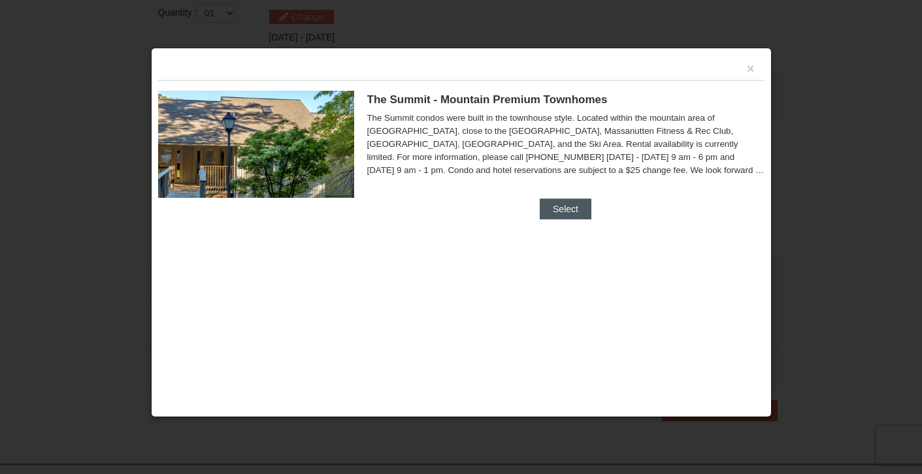
scroll to position [633, 0]
click at [565, 202] on button "Select" at bounding box center [566, 209] width 52 height 21
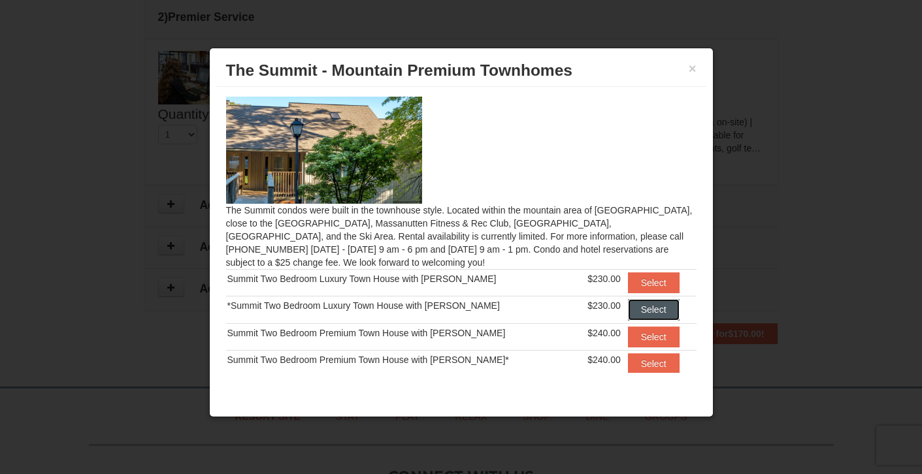
click at [632, 312] on button "Select" at bounding box center [654, 309] width 52 height 21
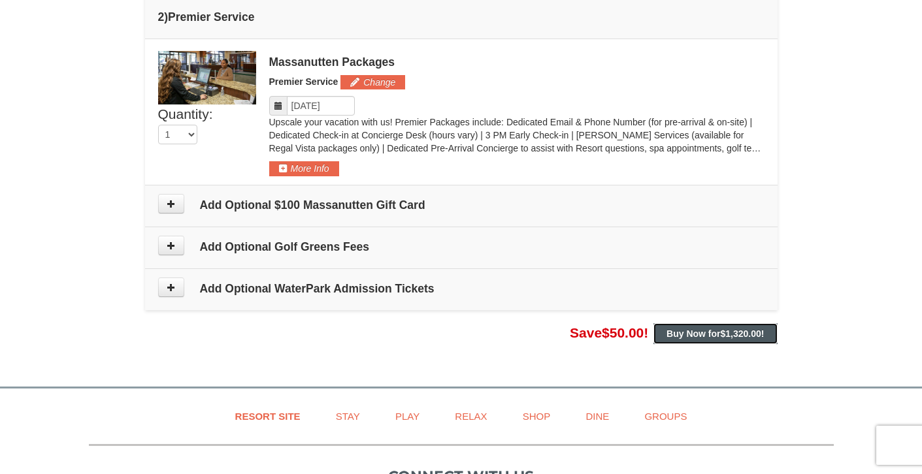
click at [678, 332] on strong "Buy Now for $1,320.00 !" at bounding box center [714, 334] width 97 height 10
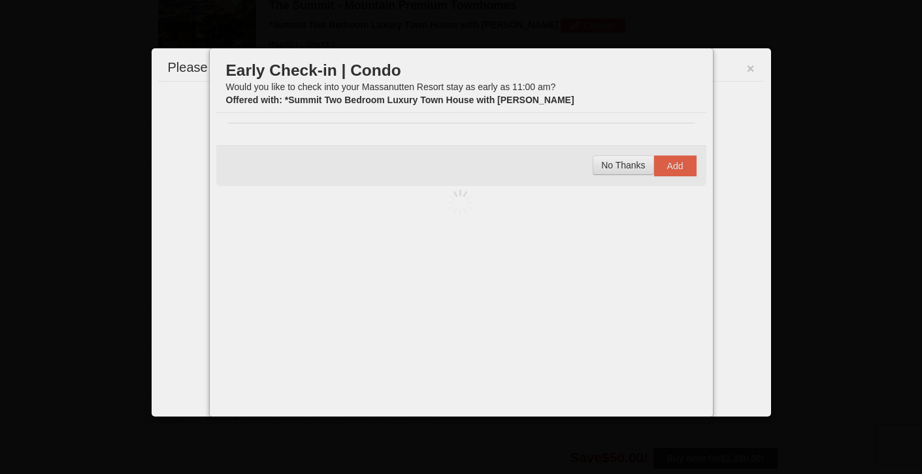
scroll to position [559, 0]
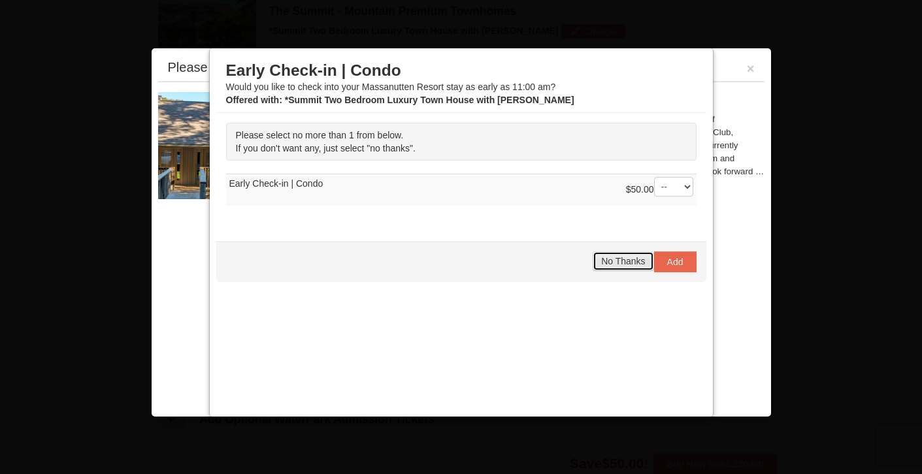
click at [618, 261] on span "No Thanks" at bounding box center [623, 261] width 44 height 10
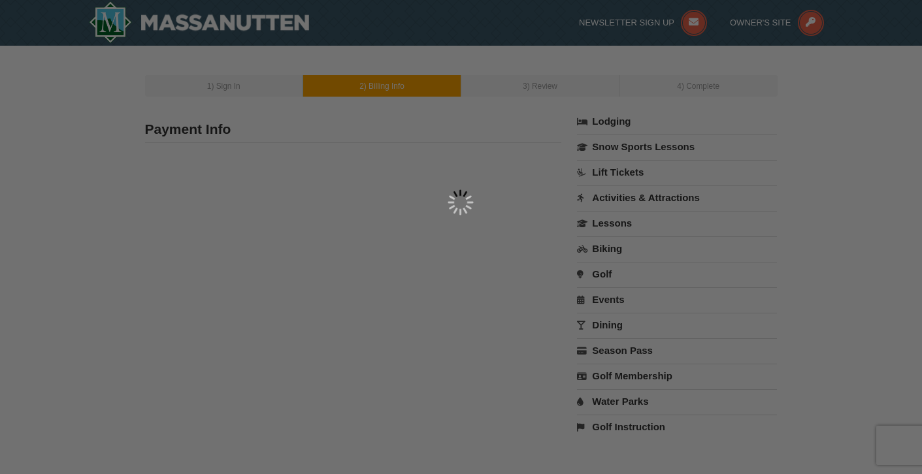
type input "[PERSON_NAME]"
type input "[EMAIL_ADDRESS][DOMAIN_NAME]"
select select "9"
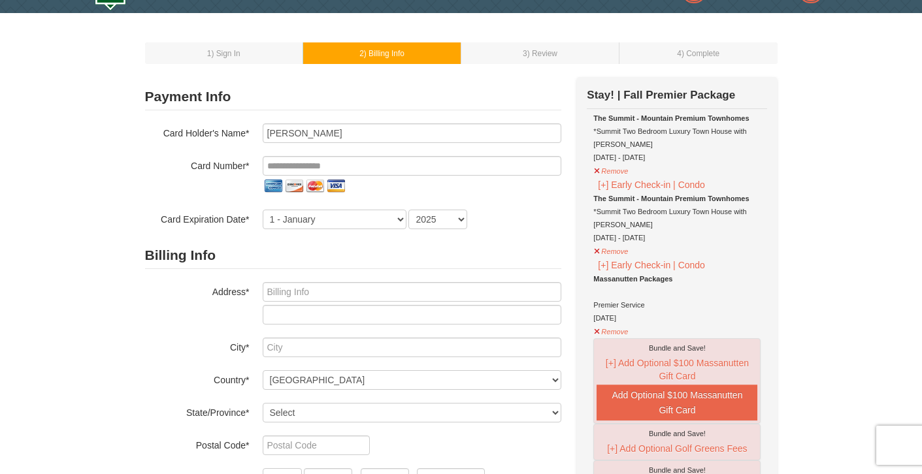
scroll to position [32, 0]
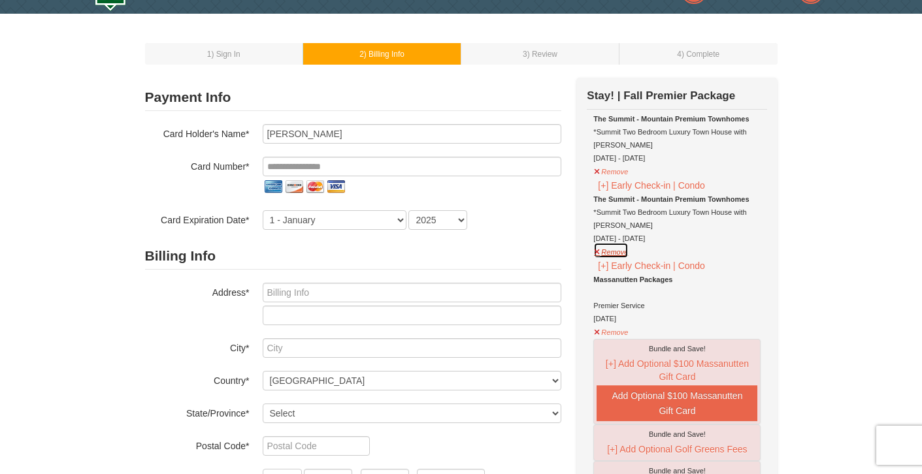
click at [594, 250] on button "Remove" at bounding box center [610, 250] width 35 height 16
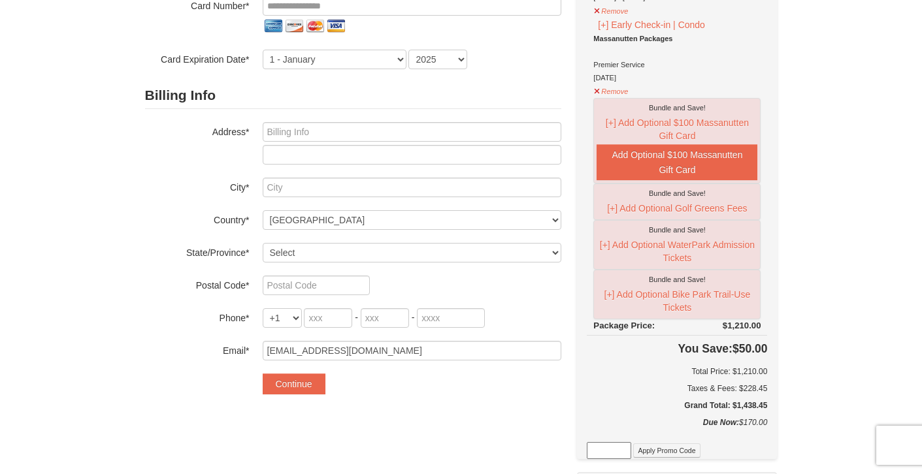
scroll to position [194, 0]
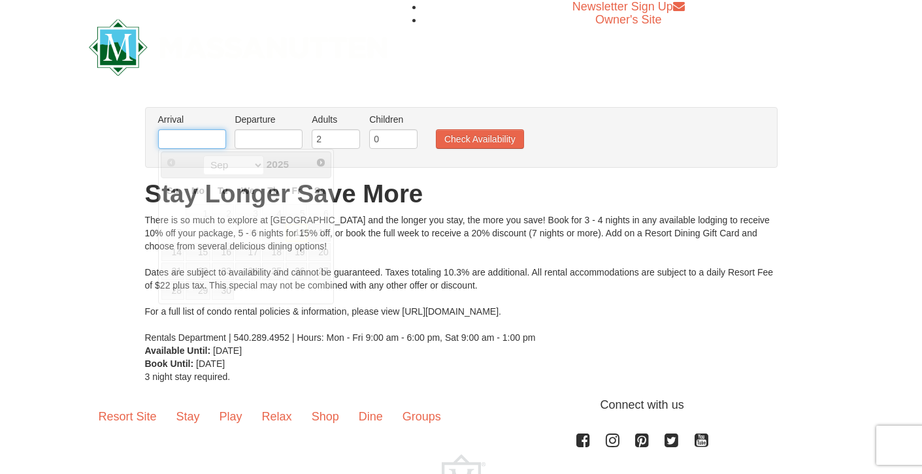
click at [218, 139] on input "text" at bounding box center [192, 139] width 68 height 20
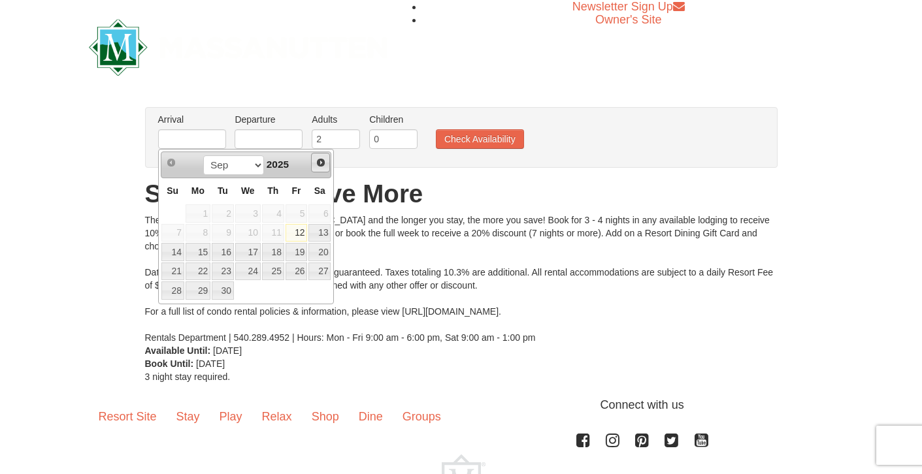
click at [319, 159] on span "Next" at bounding box center [320, 162] width 10 height 10
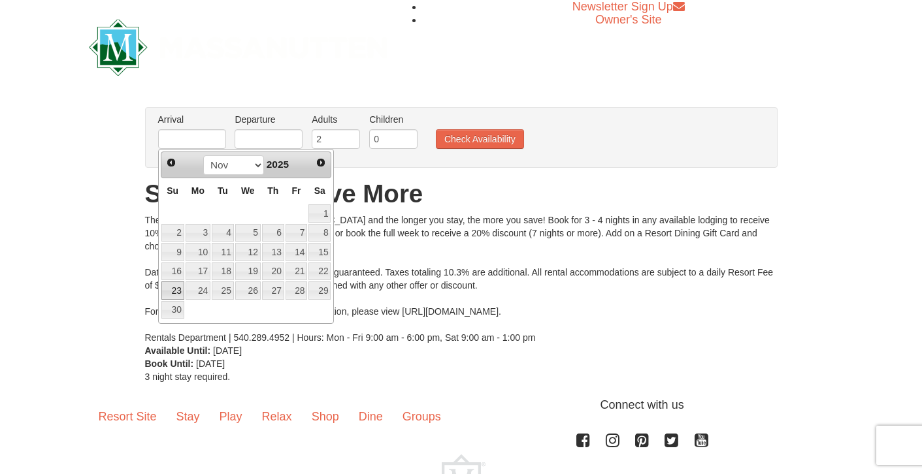
click at [176, 291] on link "23" at bounding box center [172, 291] width 23 height 18
type input "[DATE]"
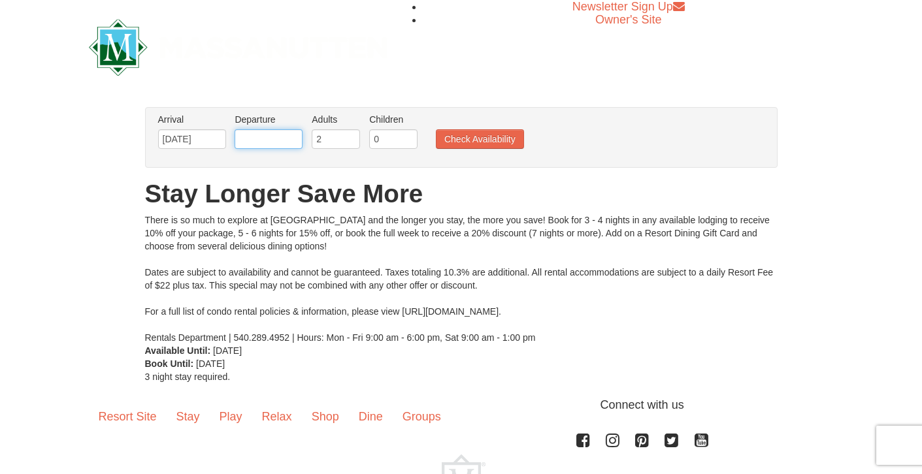
click at [293, 134] on input "text" at bounding box center [268, 139] width 68 height 20
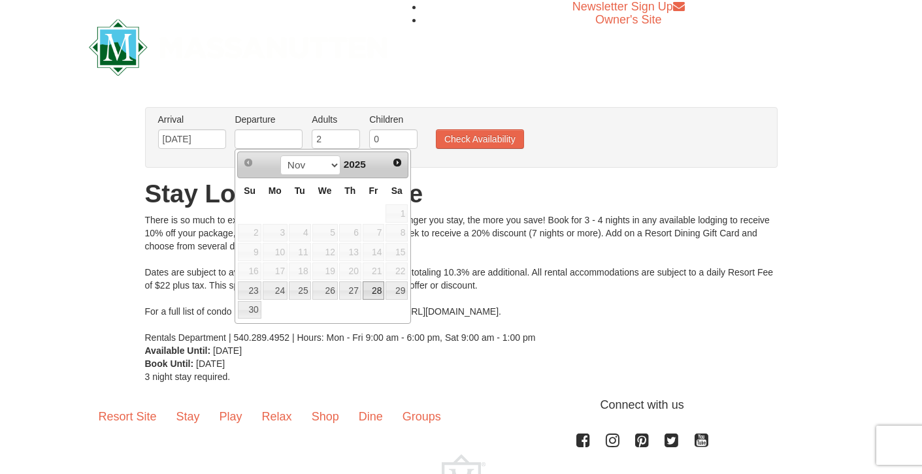
click at [381, 291] on link "28" at bounding box center [374, 291] width 22 height 18
type input "[DATE]"
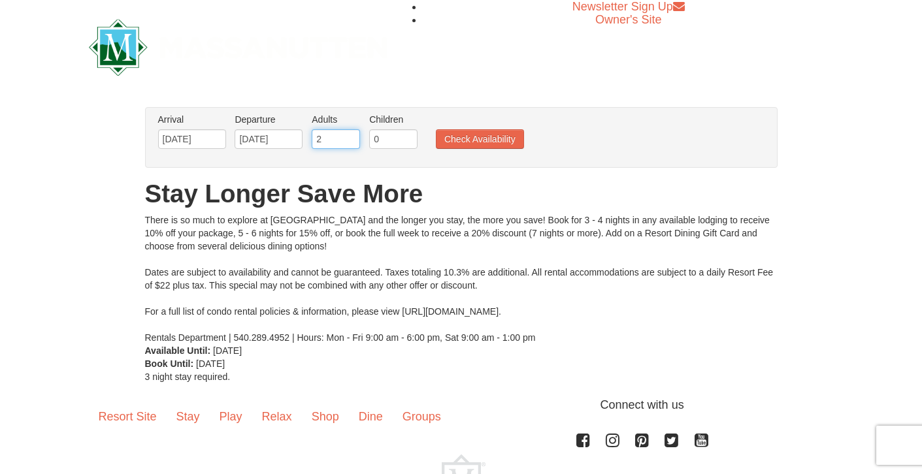
click at [327, 135] on input "2" at bounding box center [336, 139] width 48 height 20
click at [352, 137] on input "3" at bounding box center [336, 139] width 48 height 20
type input "4"
click at [352, 137] on input "4" at bounding box center [336, 139] width 48 height 20
click at [466, 140] on button "Check Availability" at bounding box center [480, 139] width 88 height 20
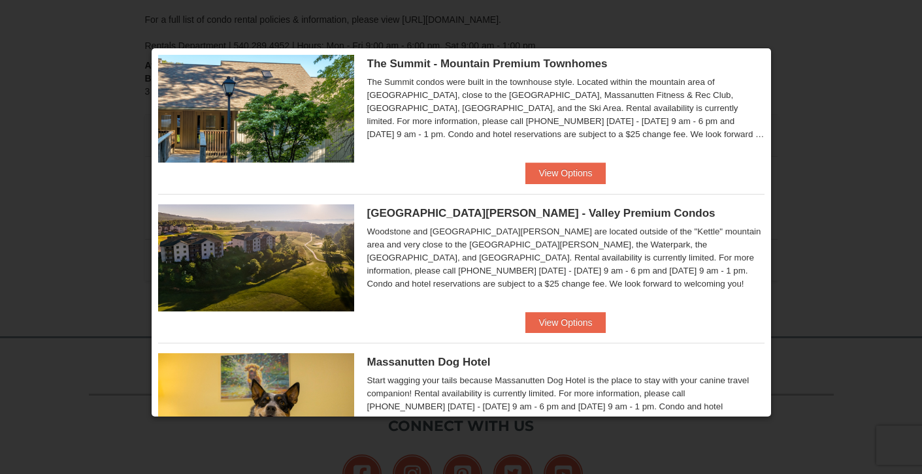
scroll to position [336, 0]
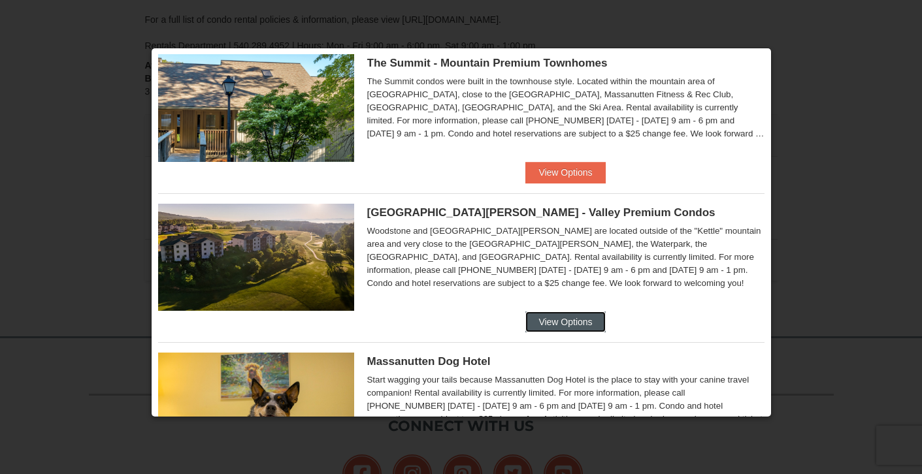
click at [560, 317] on button "View Options" at bounding box center [565, 322] width 80 height 21
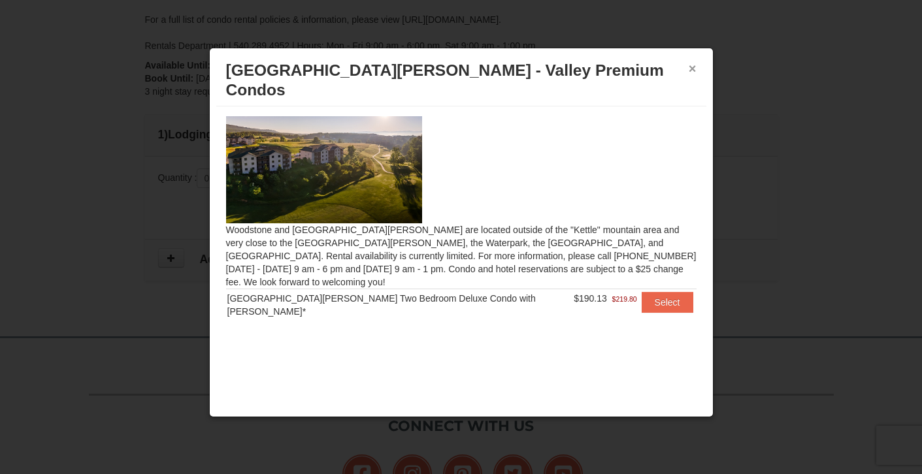
click at [694, 68] on button "×" at bounding box center [692, 68] width 8 height 13
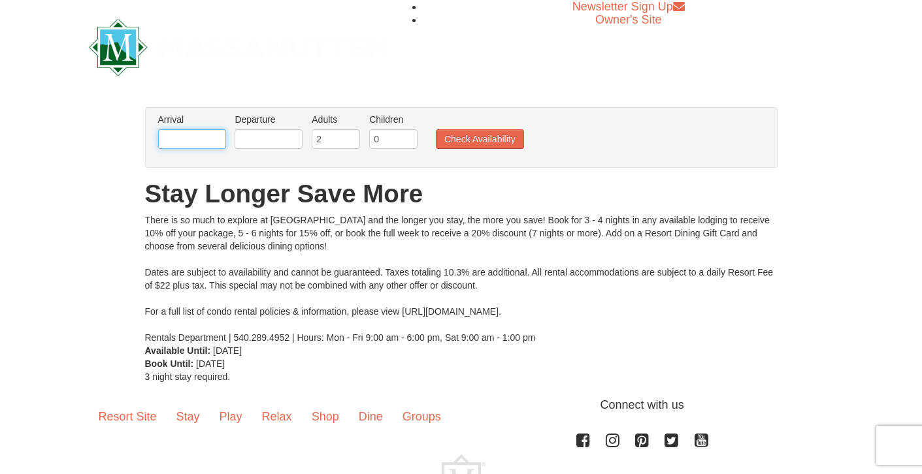
click at [202, 137] on input "text" at bounding box center [192, 139] width 68 height 20
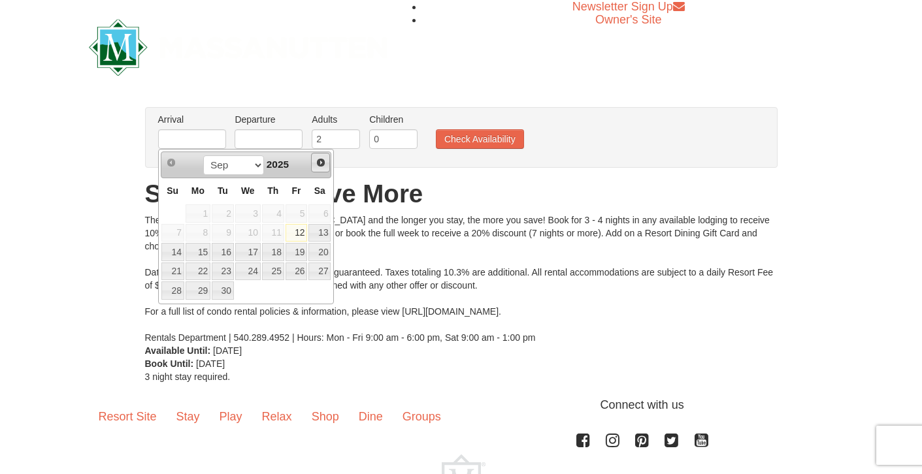
click at [321, 162] on span "Next" at bounding box center [320, 162] width 10 height 10
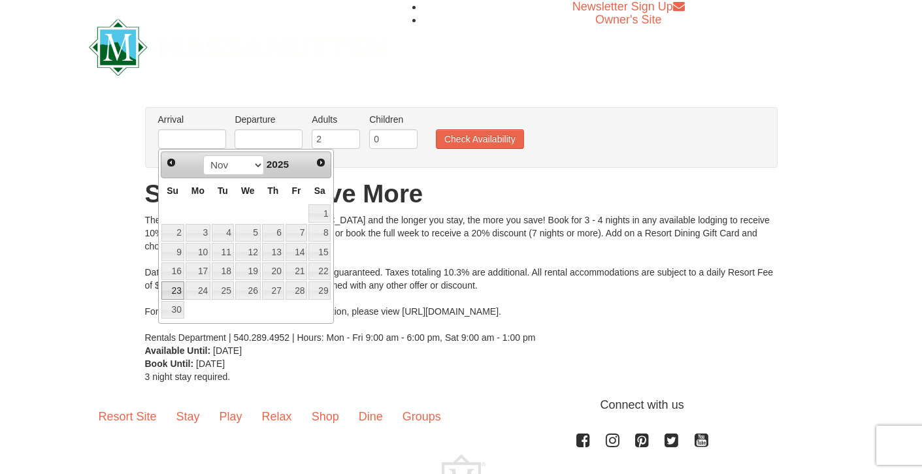
click at [177, 293] on link "23" at bounding box center [172, 291] width 23 height 18
type input "[DATE]"
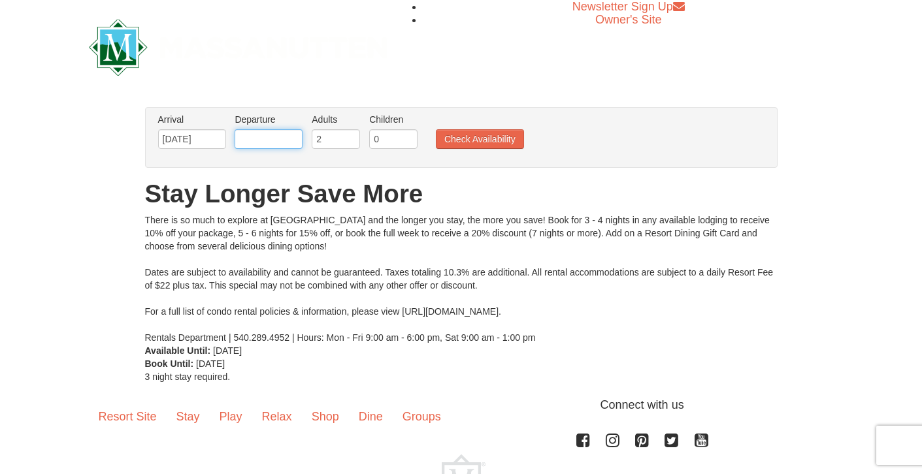
click at [280, 140] on input "text" at bounding box center [268, 139] width 68 height 20
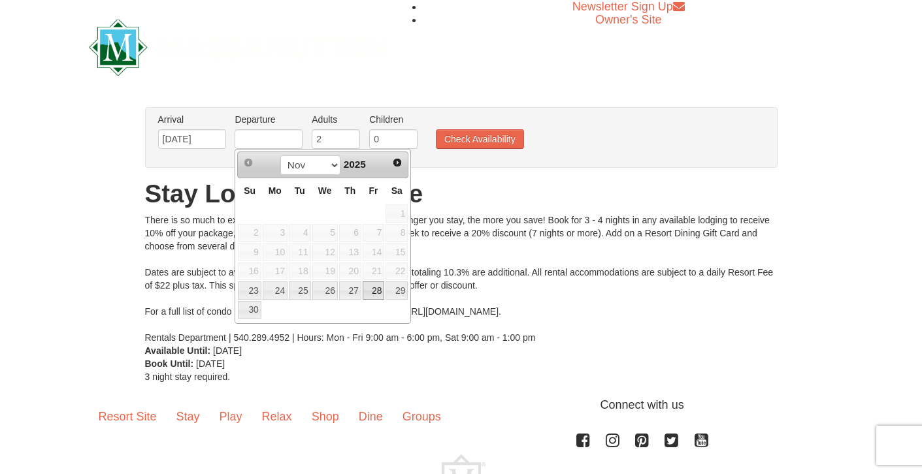
click at [373, 293] on link "28" at bounding box center [374, 291] width 22 height 18
type input "[DATE]"
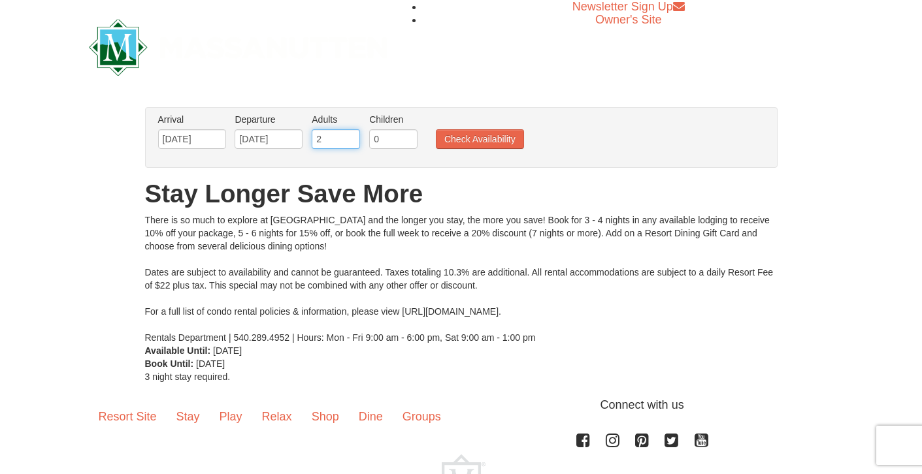
click at [336, 141] on input "2" at bounding box center [336, 139] width 48 height 20
click at [352, 137] on input "3" at bounding box center [336, 139] width 48 height 20
type input "4"
click at [352, 137] on input "4" at bounding box center [336, 139] width 48 height 20
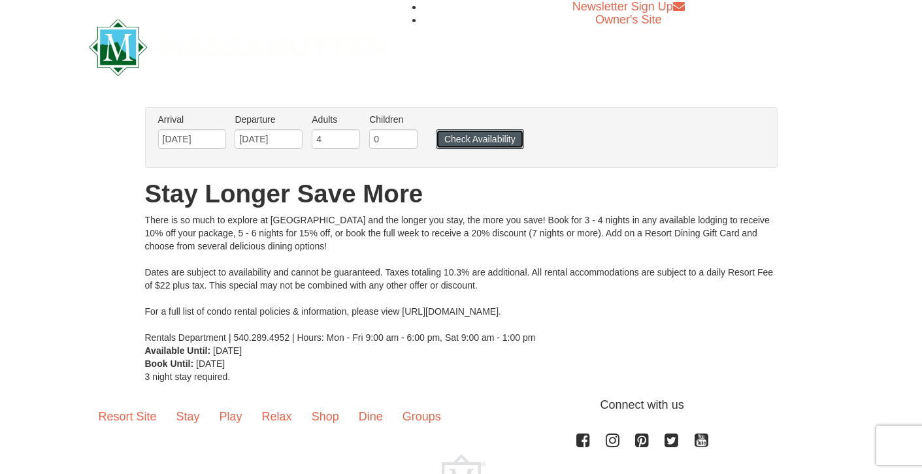
click at [465, 139] on button "Check Availability" at bounding box center [480, 139] width 88 height 20
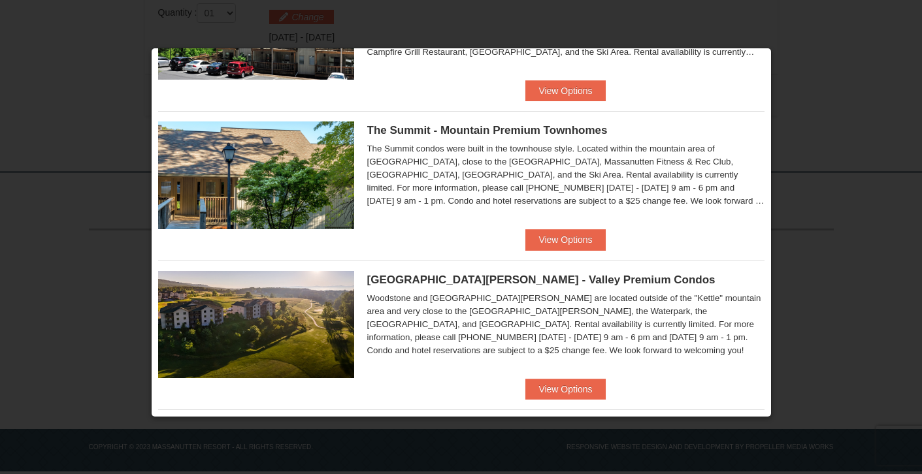
scroll to position [272, 0]
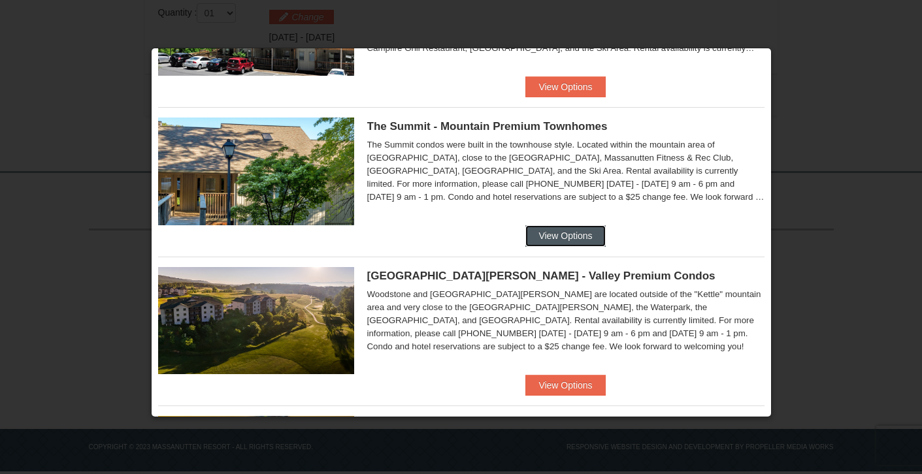
click at [571, 236] on button "View Options" at bounding box center [565, 235] width 80 height 21
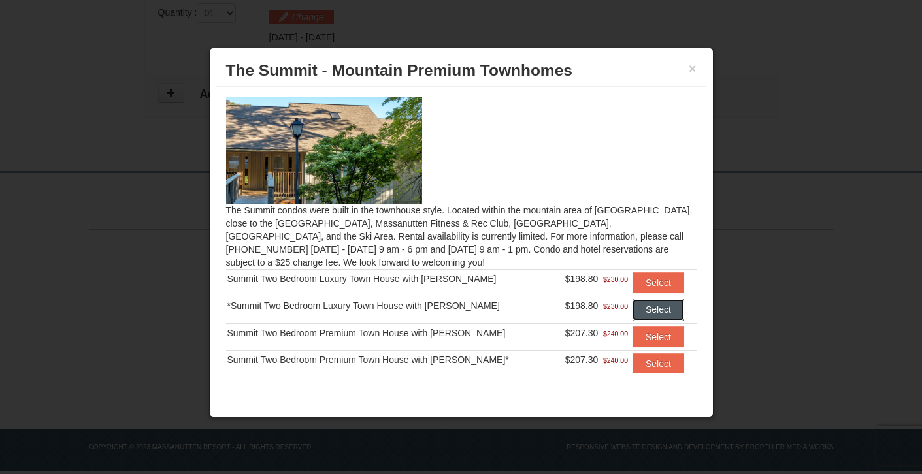
click at [639, 311] on button "Select" at bounding box center [658, 309] width 52 height 21
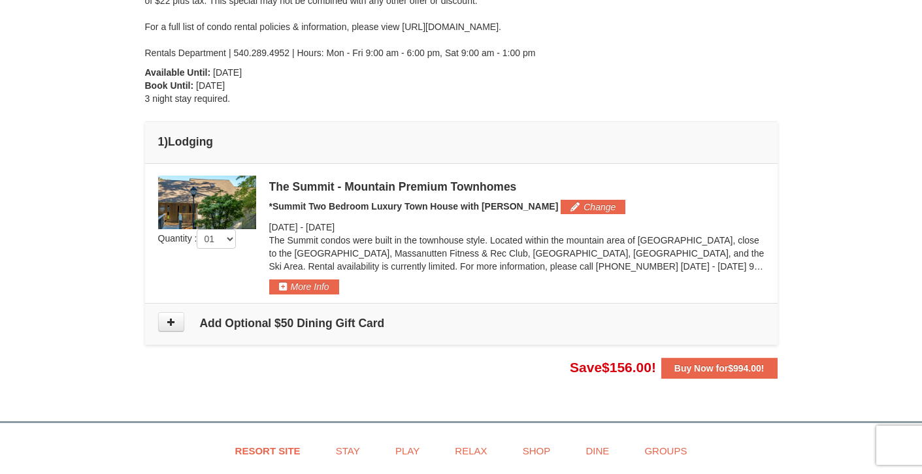
scroll to position [256, 0]
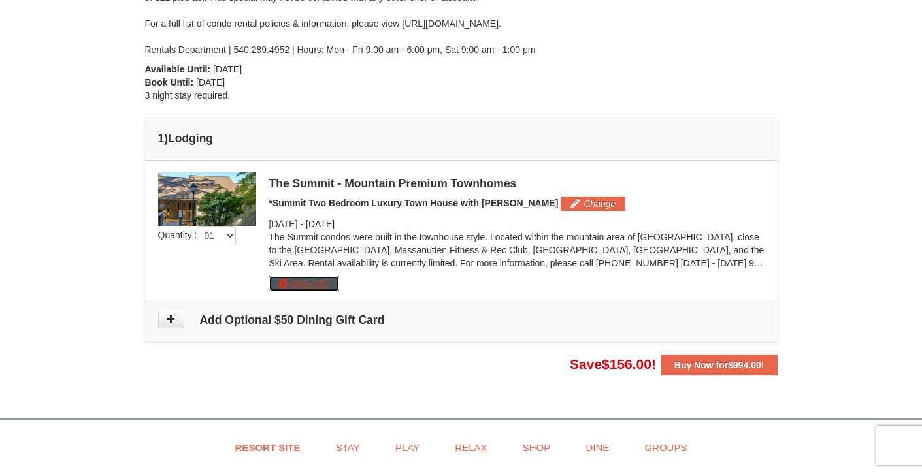
click at [318, 283] on button "More Info" at bounding box center [304, 283] width 70 height 14
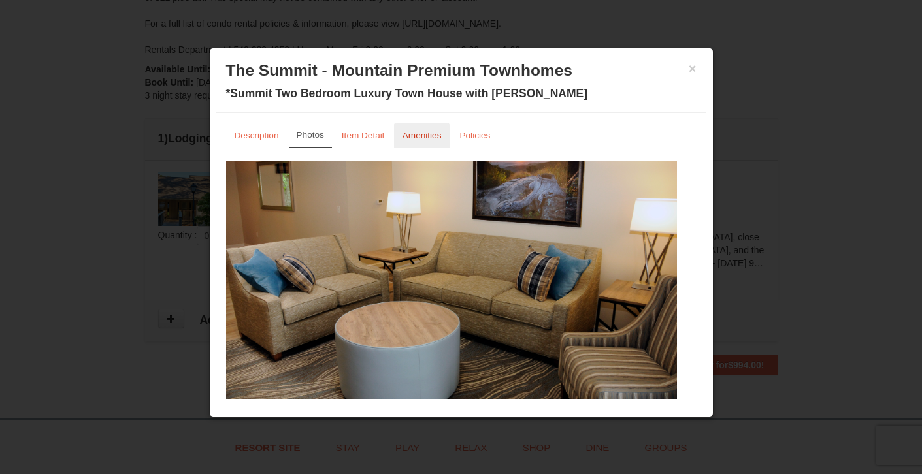
click at [411, 139] on small "Amenities" at bounding box center [421, 136] width 39 height 10
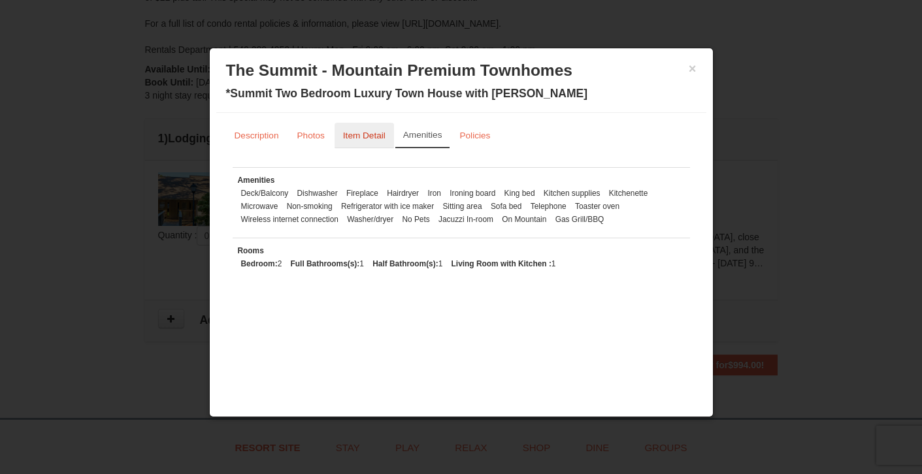
click at [368, 135] on small "Item Detail" at bounding box center [364, 136] width 42 height 10
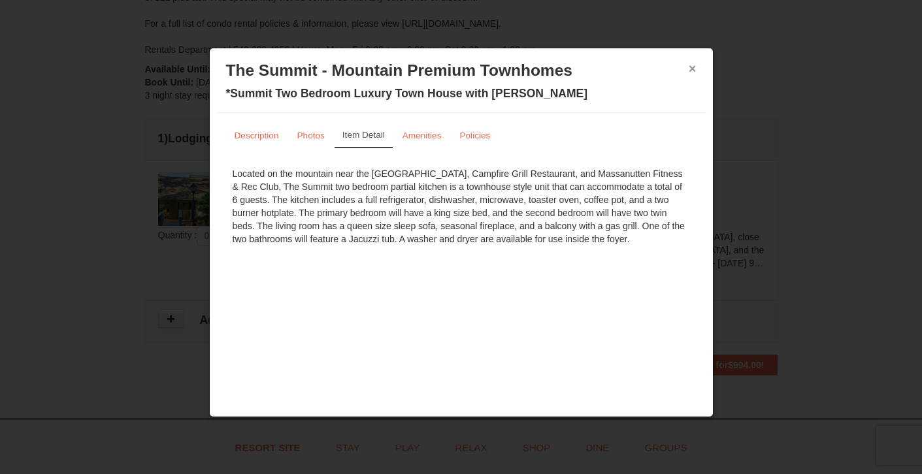
click at [693, 69] on button "×" at bounding box center [692, 68] width 8 height 13
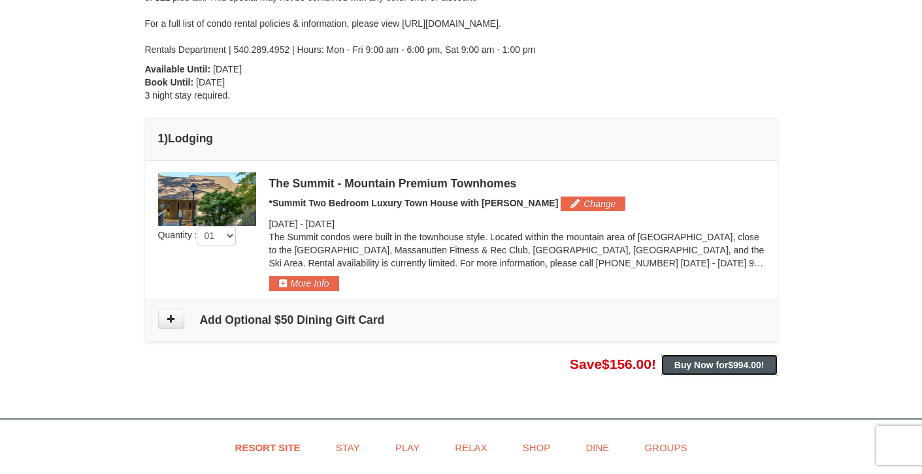
click at [718, 364] on strong "Buy Now for $994.00 !" at bounding box center [719, 365] width 90 height 10
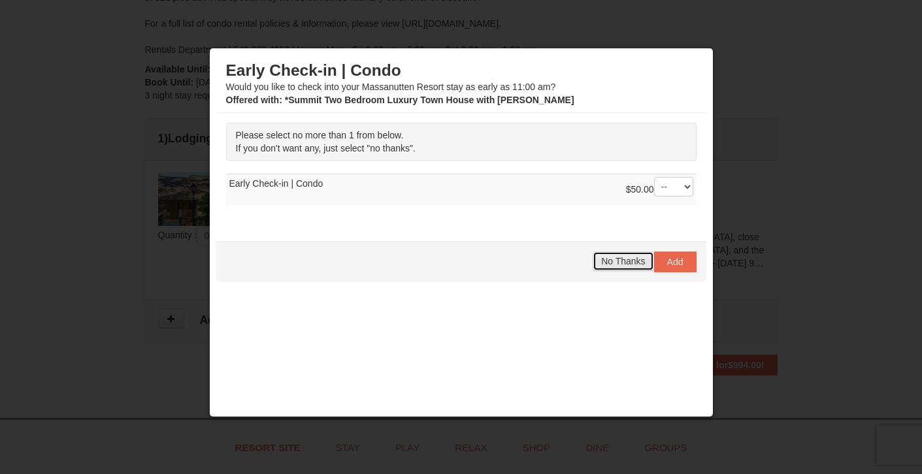
click at [606, 267] on button "No Thanks" at bounding box center [622, 261] width 61 height 20
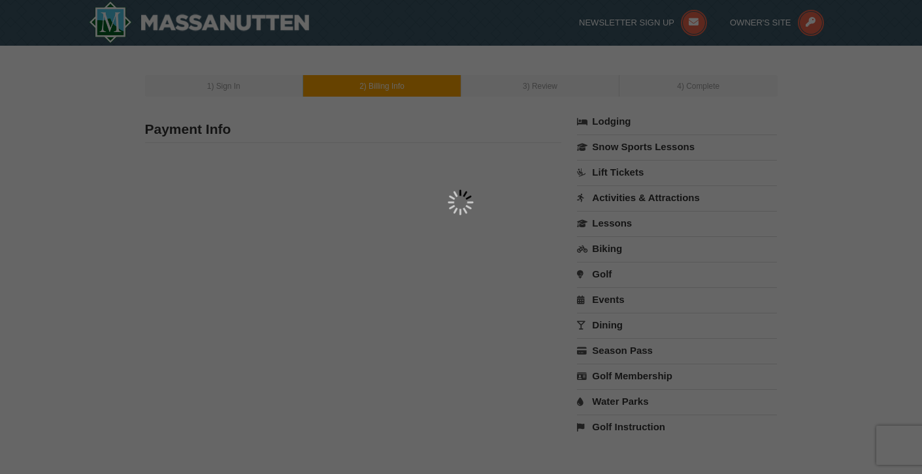
type input "Robin Payne"
type input "srekpayne4@verizon.net"
select select "9"
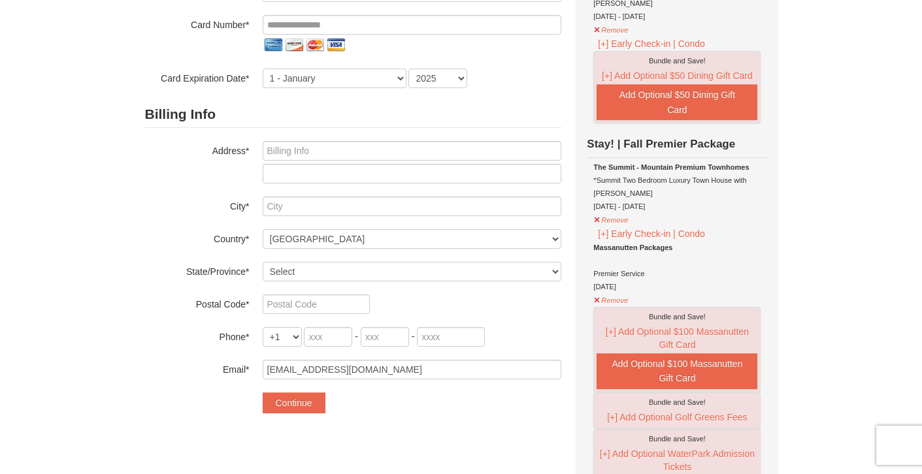
scroll to position [172, 0]
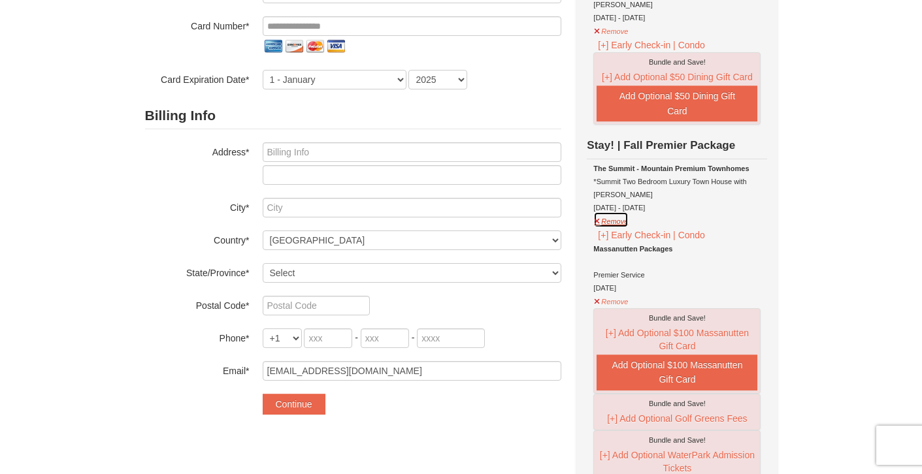
click at [610, 222] on button "Remove" at bounding box center [610, 220] width 35 height 16
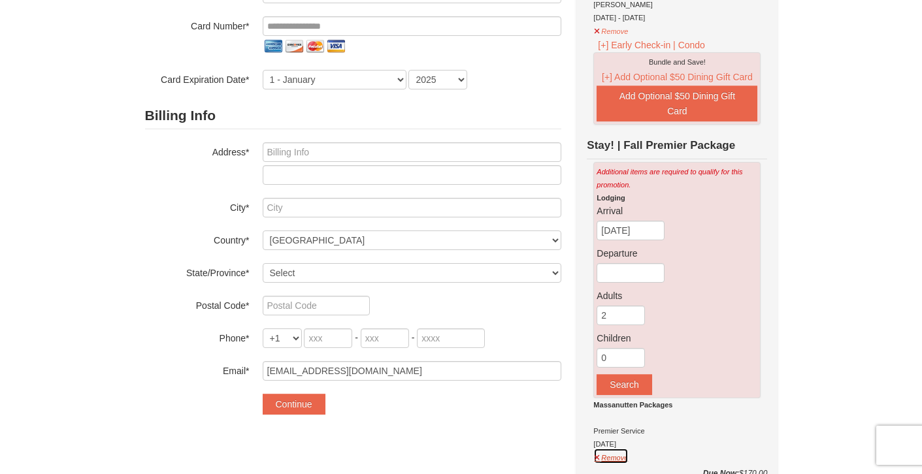
click at [606, 455] on button "Remove" at bounding box center [610, 456] width 35 height 16
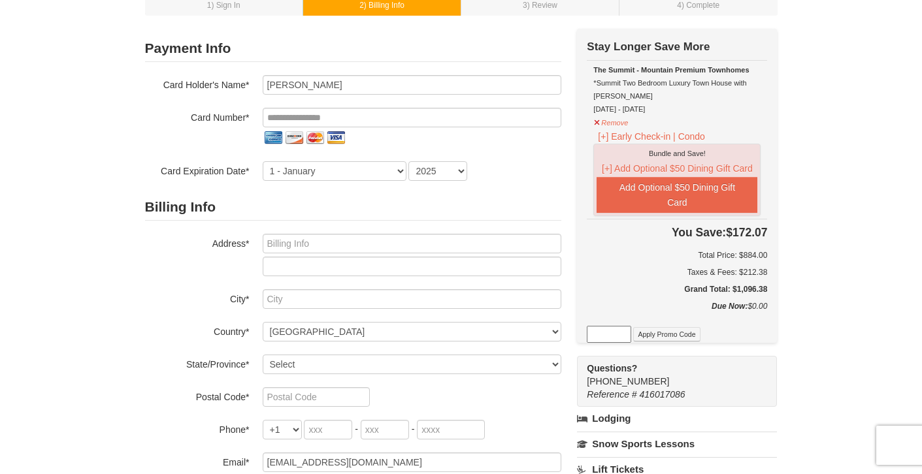
scroll to position [82, 0]
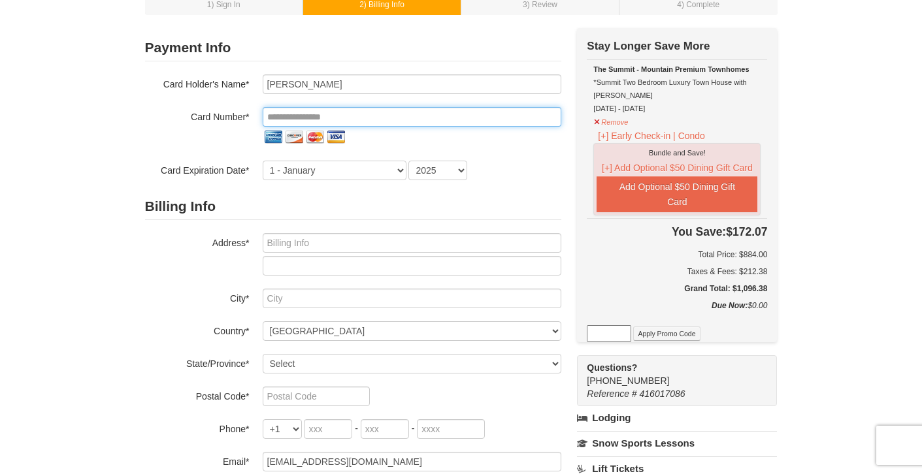
click at [486, 121] on input "tel" at bounding box center [412, 117] width 299 height 20
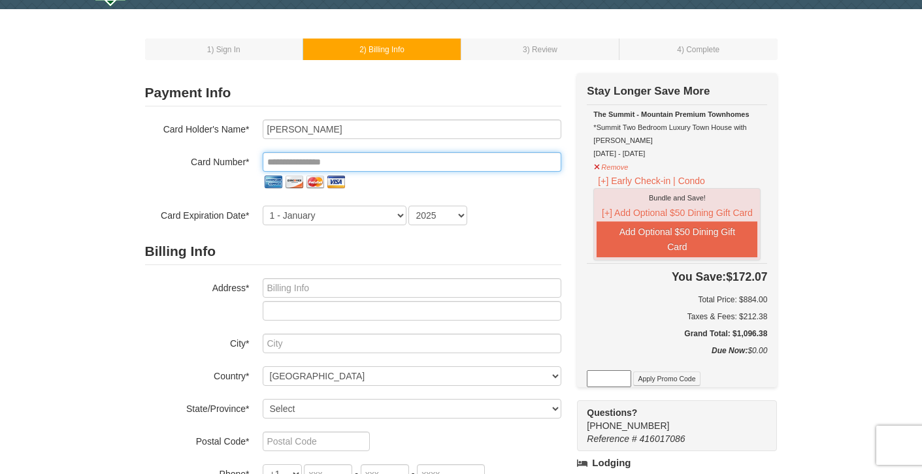
scroll to position [0, 0]
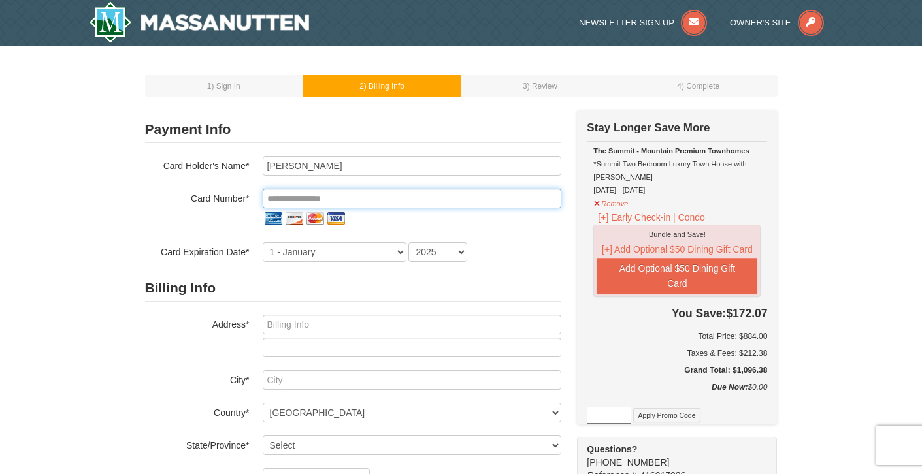
click at [427, 197] on input "tel" at bounding box center [412, 199] width 299 height 20
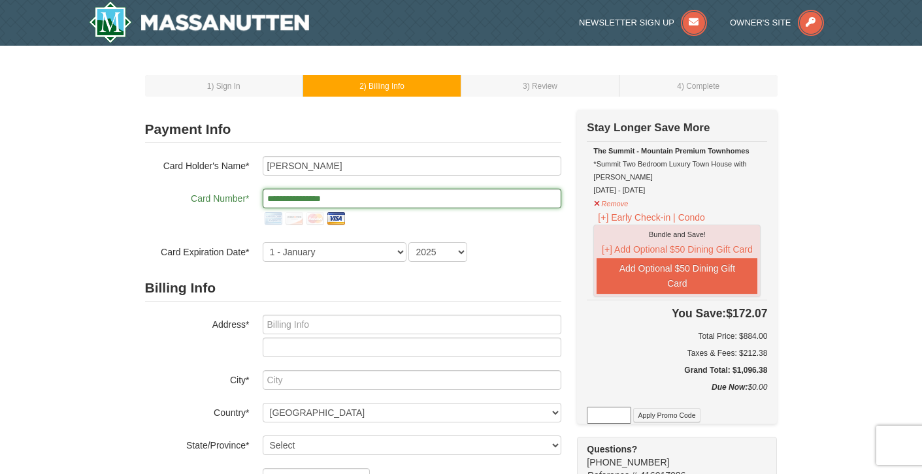
type input "**********"
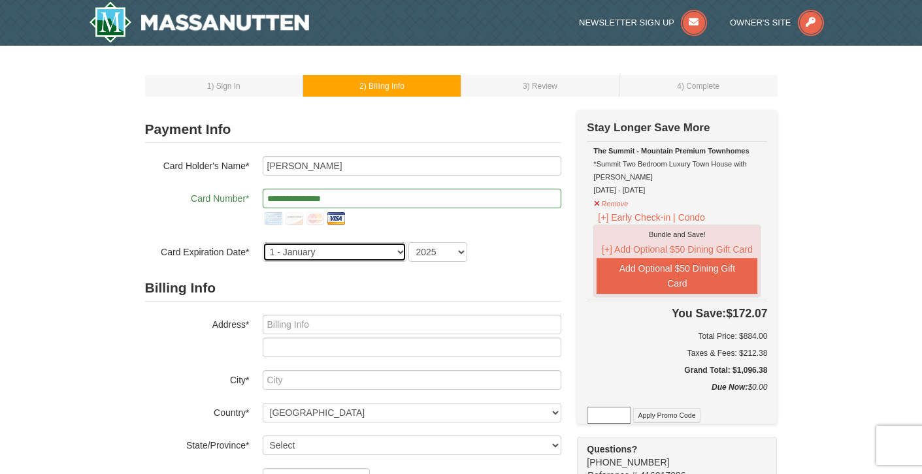
click at [368, 257] on select "1 - January 2 - February 3 - March 4 - April 5 - May 6 - June 7 - July 8 - Augu…" at bounding box center [335, 252] width 144 height 20
click at [263, 242] on select "1 - January 2 - February 3 - March 4 - April 5 - May 6 - June 7 - July 8 - Augu…" at bounding box center [335, 252] width 144 height 20
click at [344, 254] on select "1 - January 2 - February 3 - March 4 - April 5 - May 6 - June 7 - July 8 - Augu…" at bounding box center [335, 252] width 144 height 20
select select "3"
click at [263, 242] on select "1 - January 2 - February 3 - March 4 - April 5 - May 6 - June 7 - July 8 - Augu…" at bounding box center [335, 252] width 144 height 20
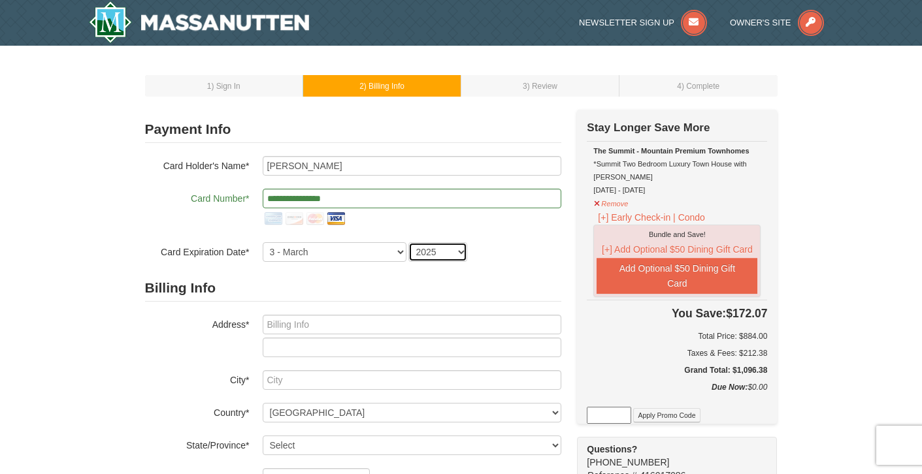
click at [434, 257] on select "2025 2026 2027 2028 2029 2030 2031 2032 2033 2034" at bounding box center [437, 252] width 59 height 20
select select "2029"
click at [408, 242] on select "2025 2026 2027 2028 2029 2030 2031 2032 2033 2034" at bounding box center [437, 252] width 59 height 20
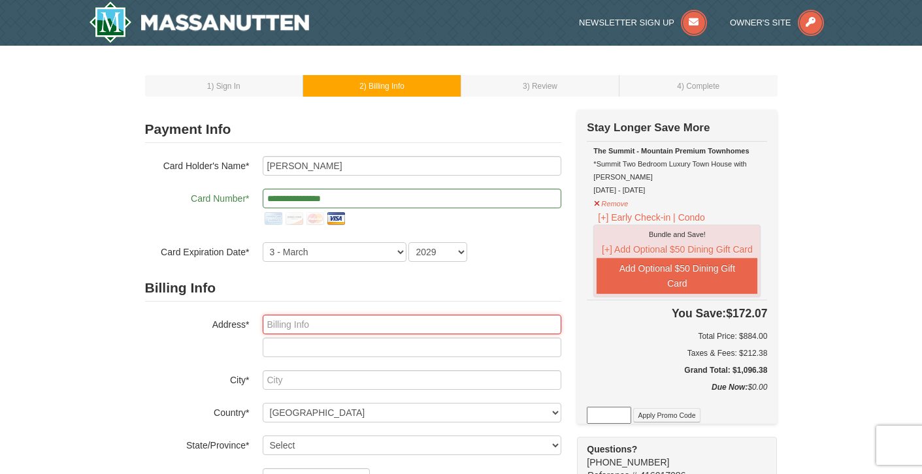
click at [312, 324] on input "text" at bounding box center [412, 325] width 299 height 20
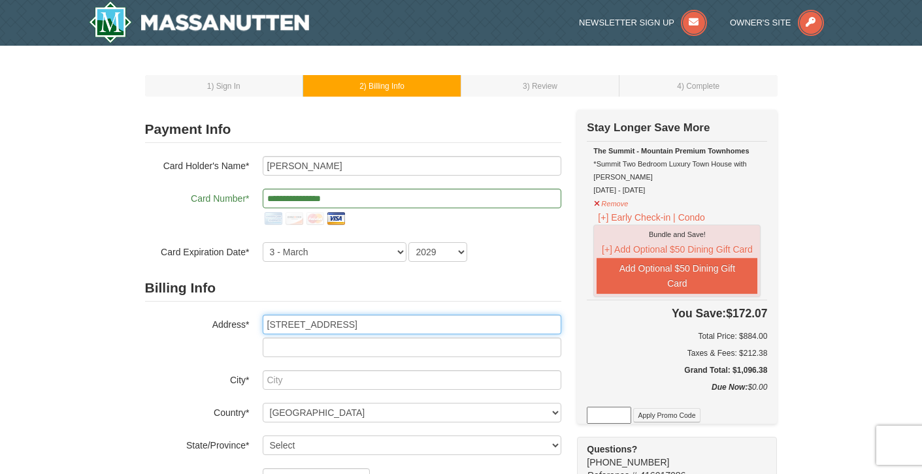
type input "155 Boxwood Ln"
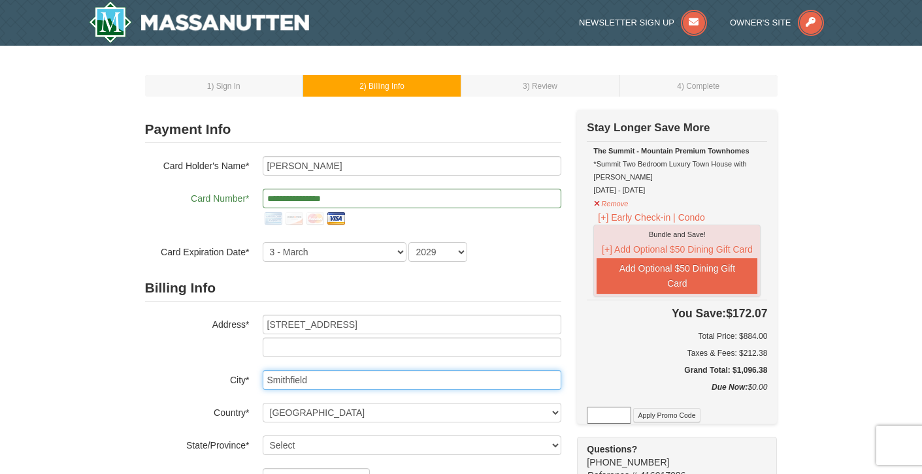
type input "Smithfield"
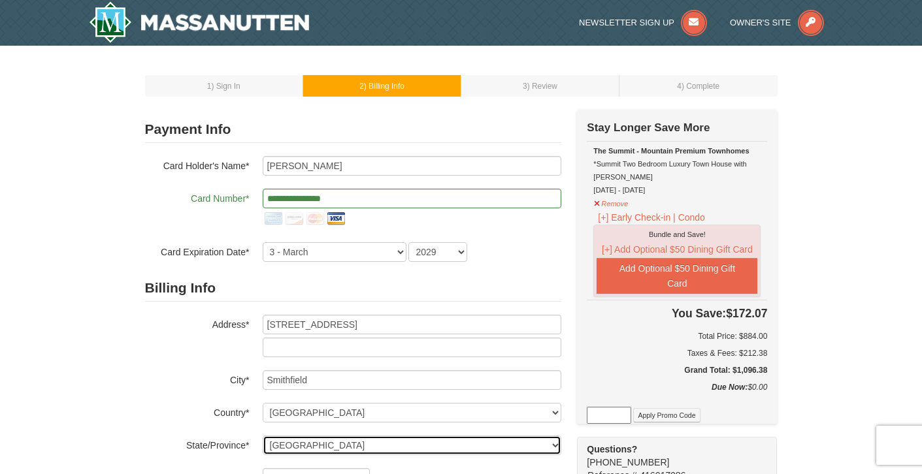
select select "VA"
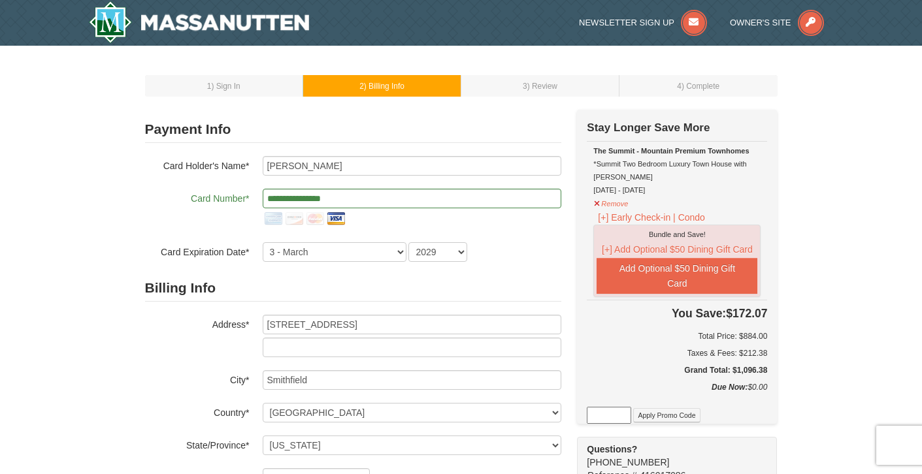
click at [177, 365] on div "Billing Info Address* 155 Boxwood Ln City* Smithfield Country* ----- Select ---…" at bounding box center [353, 414] width 416 height 278
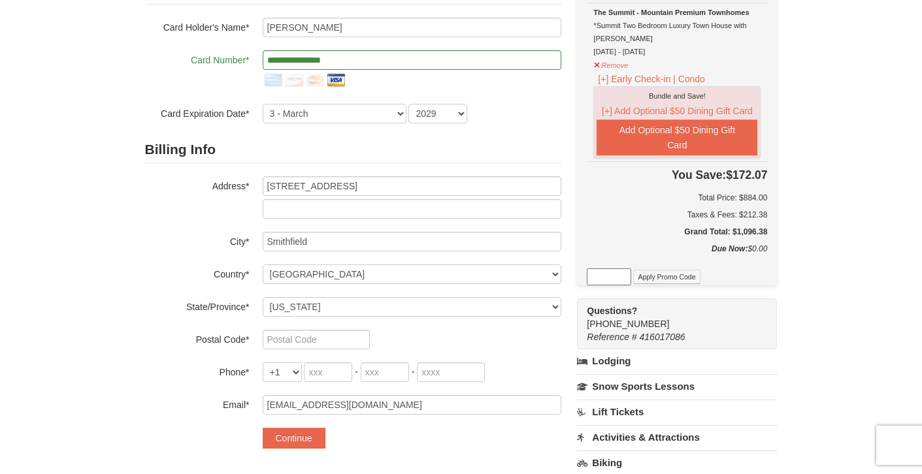
scroll to position [148, 0]
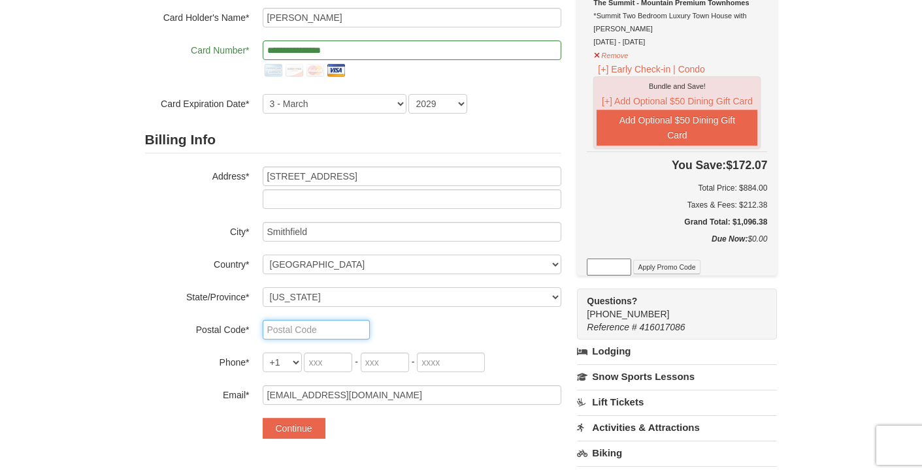
click at [278, 326] on input "text" at bounding box center [316, 330] width 107 height 20
type input "23430"
click at [204, 373] on div "Billing Info Address* 155 Boxwood Ln City* Smithfield Country* ----- Select ---…" at bounding box center [353, 266] width 416 height 278
click at [326, 361] on input "tel" at bounding box center [328, 363] width 48 height 20
type input "757"
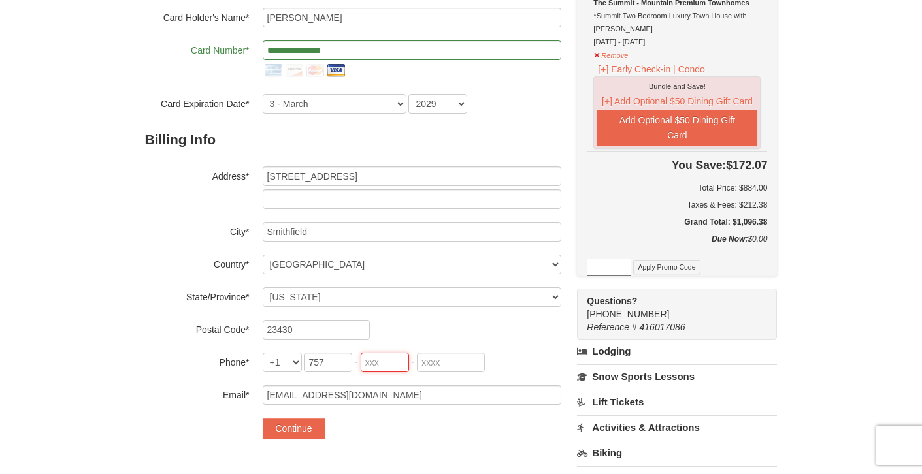
click at [378, 363] on input "tel" at bounding box center [385, 363] width 48 height 20
type input "969"
click at [436, 361] on input "tel" at bounding box center [451, 363] width 68 height 20
type input "7513"
click at [304, 427] on button "Continue" at bounding box center [294, 428] width 63 height 21
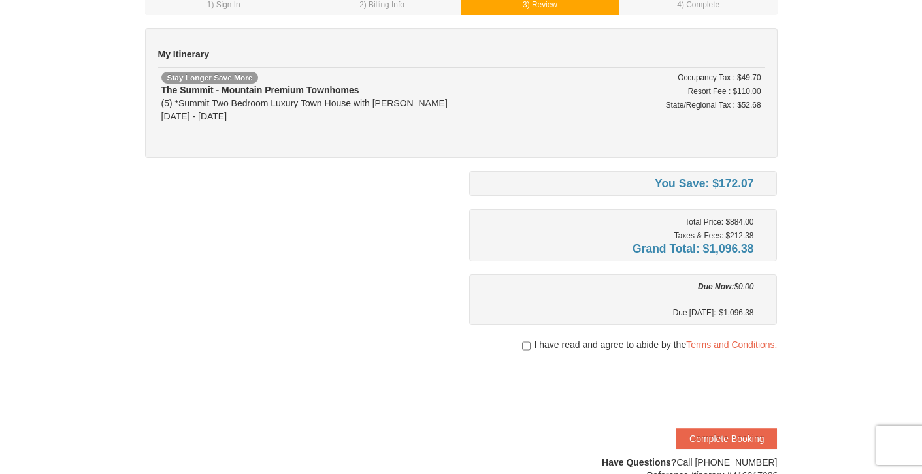
scroll to position [93, 0]
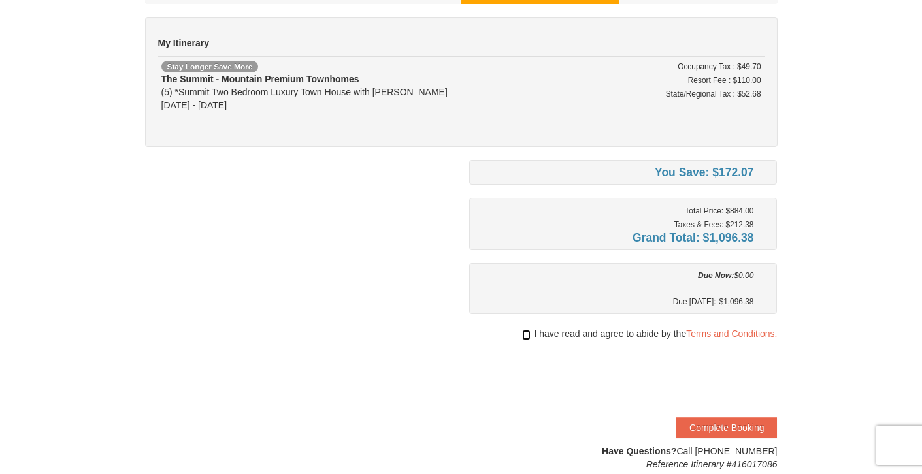
click at [524, 334] on input "checkbox" at bounding box center [526, 335] width 8 height 10
checkbox input "true"
click at [711, 423] on button "Complete Booking" at bounding box center [726, 427] width 101 height 21
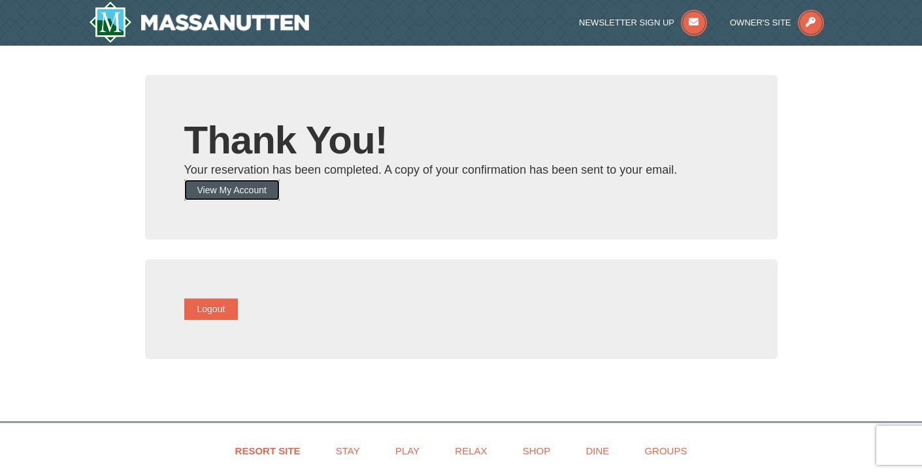
click at [261, 187] on button "View My Account" at bounding box center [231, 190] width 95 height 21
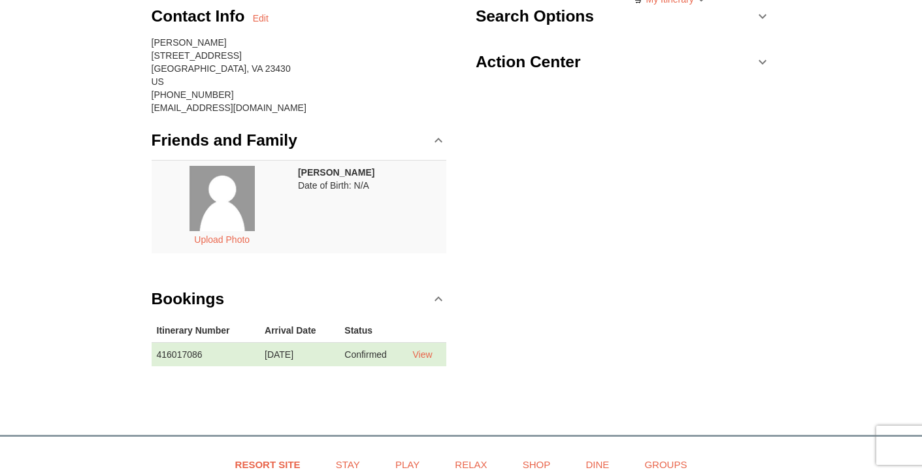
scroll to position [218, 0]
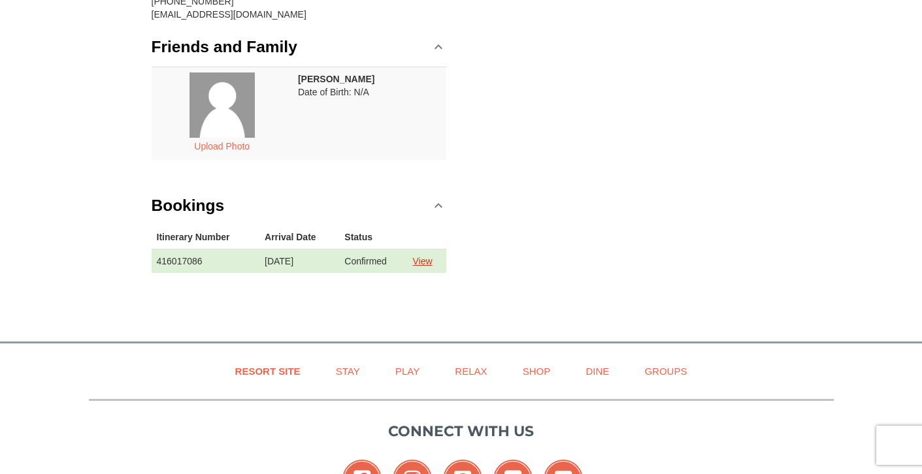
click at [428, 261] on link "View" at bounding box center [422, 261] width 20 height 10
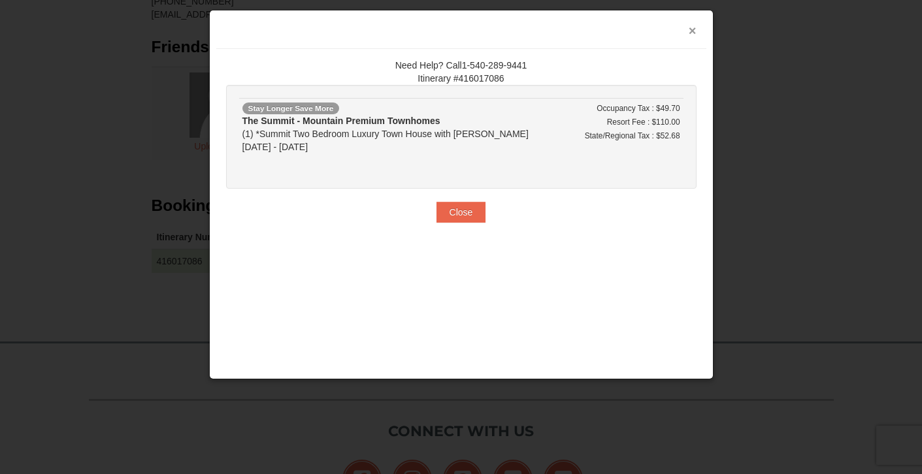
click at [693, 33] on button "×" at bounding box center [692, 30] width 8 height 13
